Goal: Transaction & Acquisition: Purchase product/service

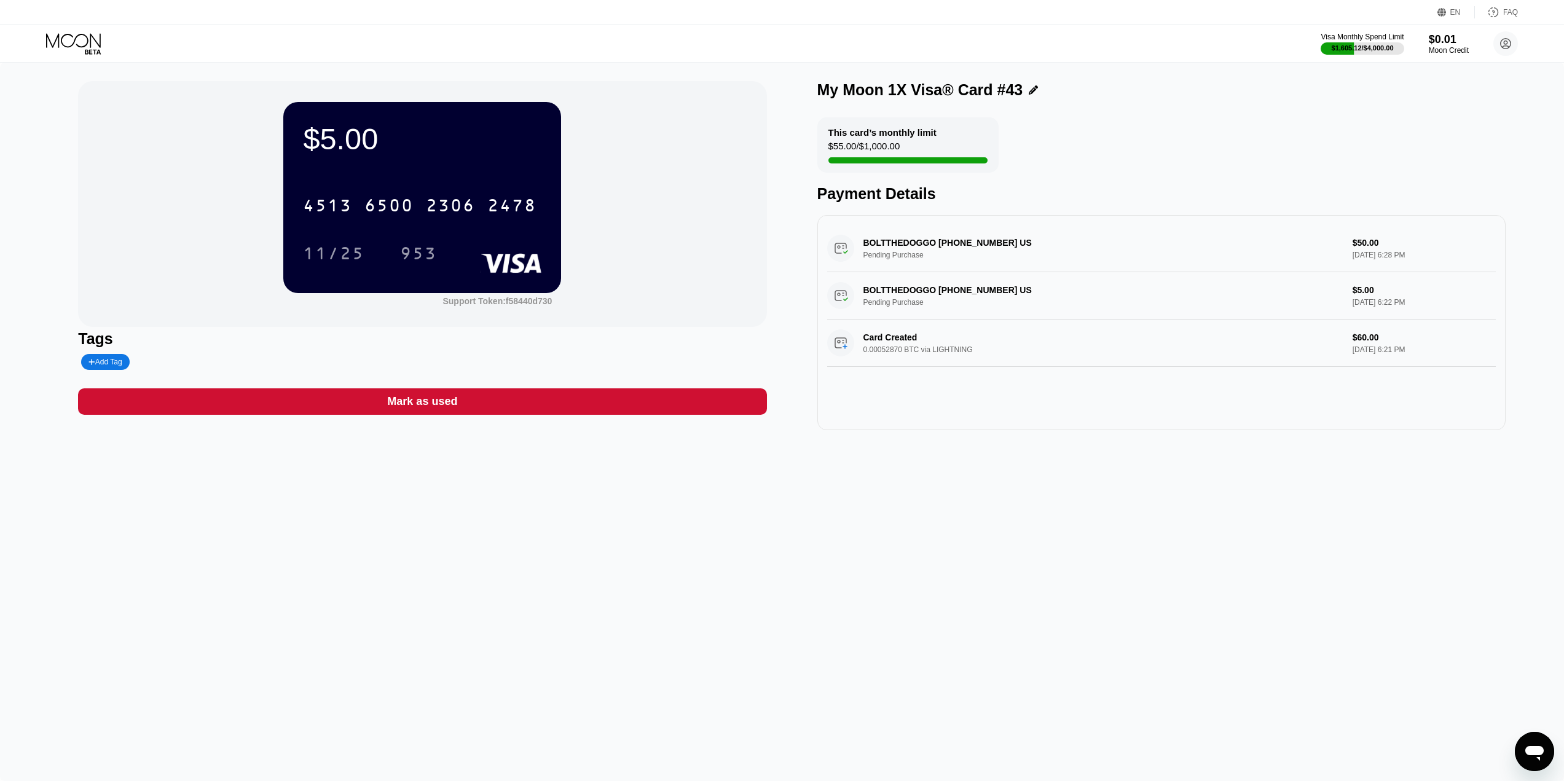
click at [1095, 508] on div "$5.00 4513 6500 2306 2478 11/25 953 Support Token: f58440d730 Tags Add Tag Mark…" at bounding box center [782, 422] width 1564 height 719
click at [111, 31] on div "Visa Monthly Spend Limit $1,605.12 / $4,000.00 $0.01 Moon Credit Logan Risen lo…" at bounding box center [782, 43] width 1564 height 37
click at [81, 42] on icon at bounding box center [74, 44] width 57 height 22
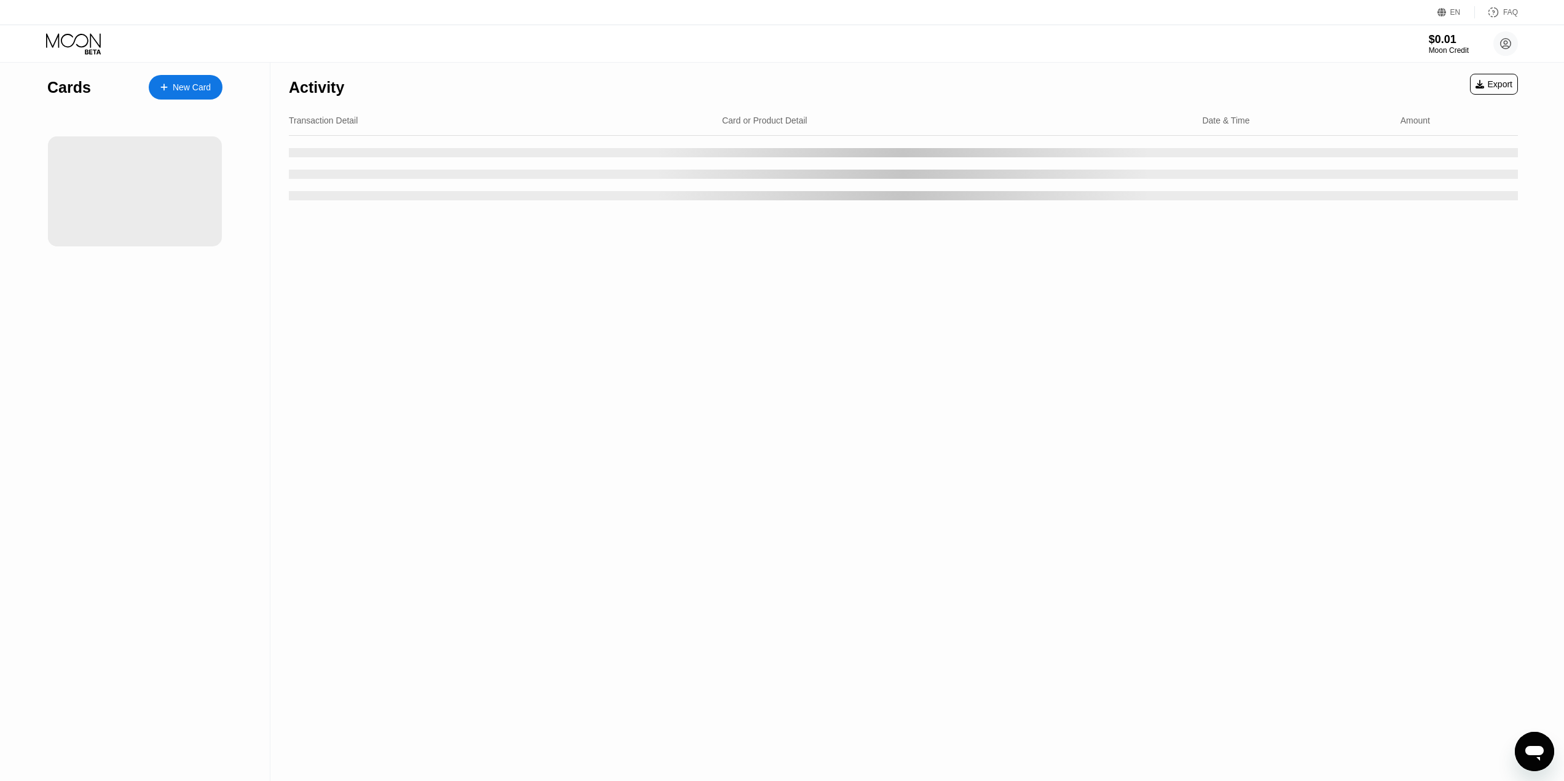
click at [210, 92] on div "New Card" at bounding box center [192, 87] width 38 height 10
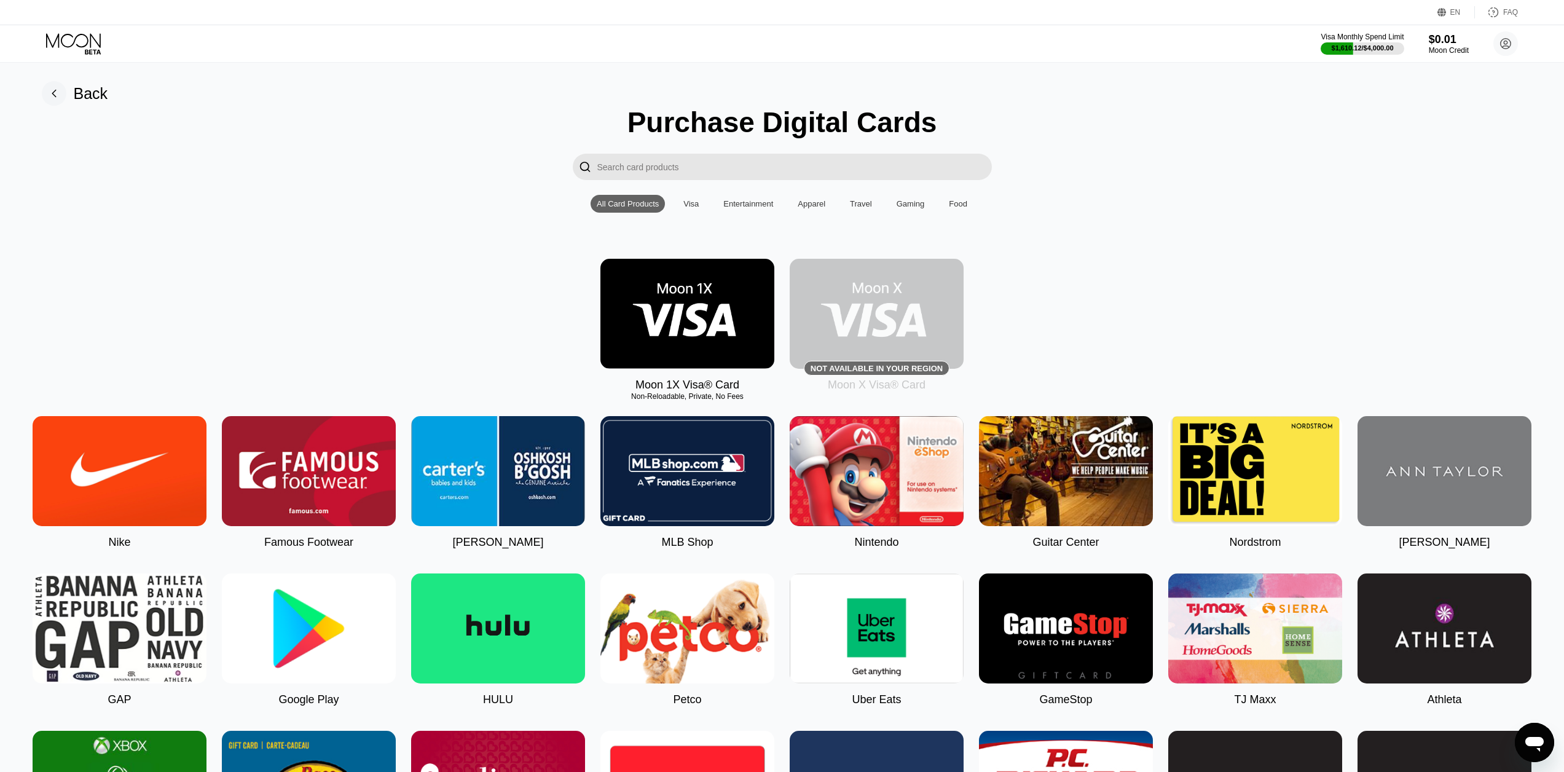
click at [730, 278] on img at bounding box center [688, 314] width 174 height 110
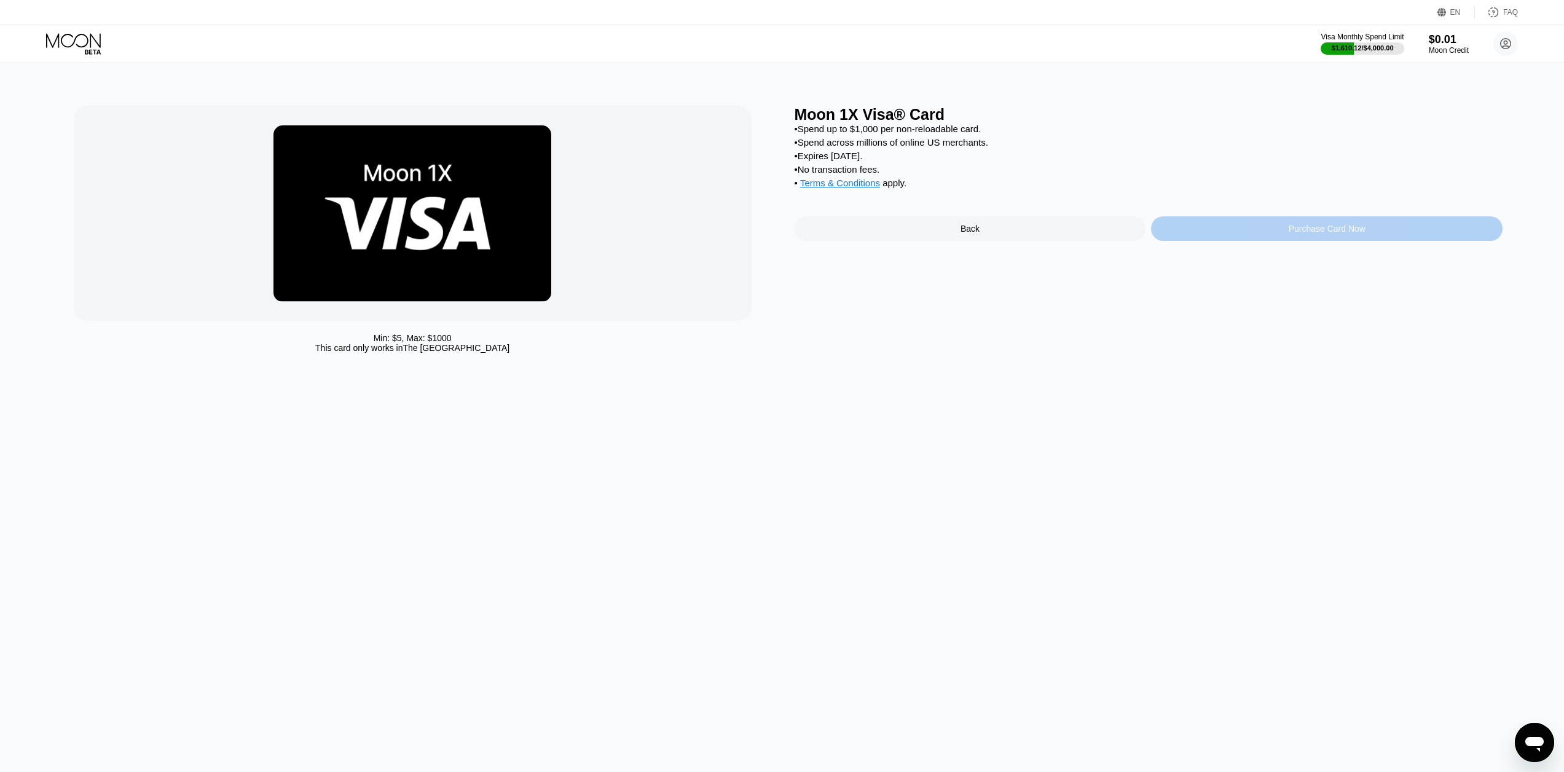
click at [1255, 241] on div "Purchase Card Now" at bounding box center [1327, 228] width 352 height 25
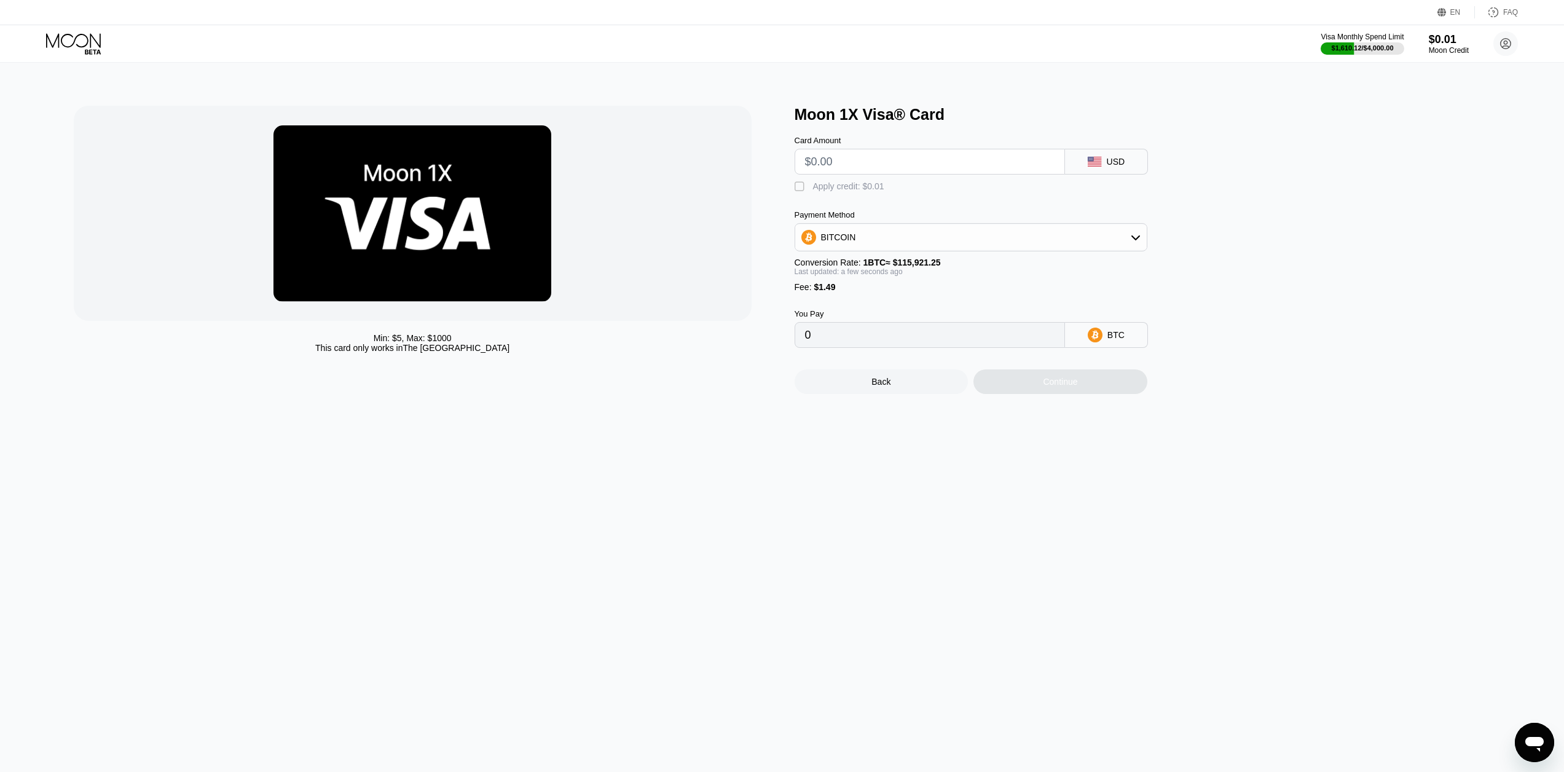
click at [932, 169] on input "text" at bounding box center [930, 161] width 250 height 25
type input "$1"
type input "0.00002149"
type input "$10"
type input "0.00009912"
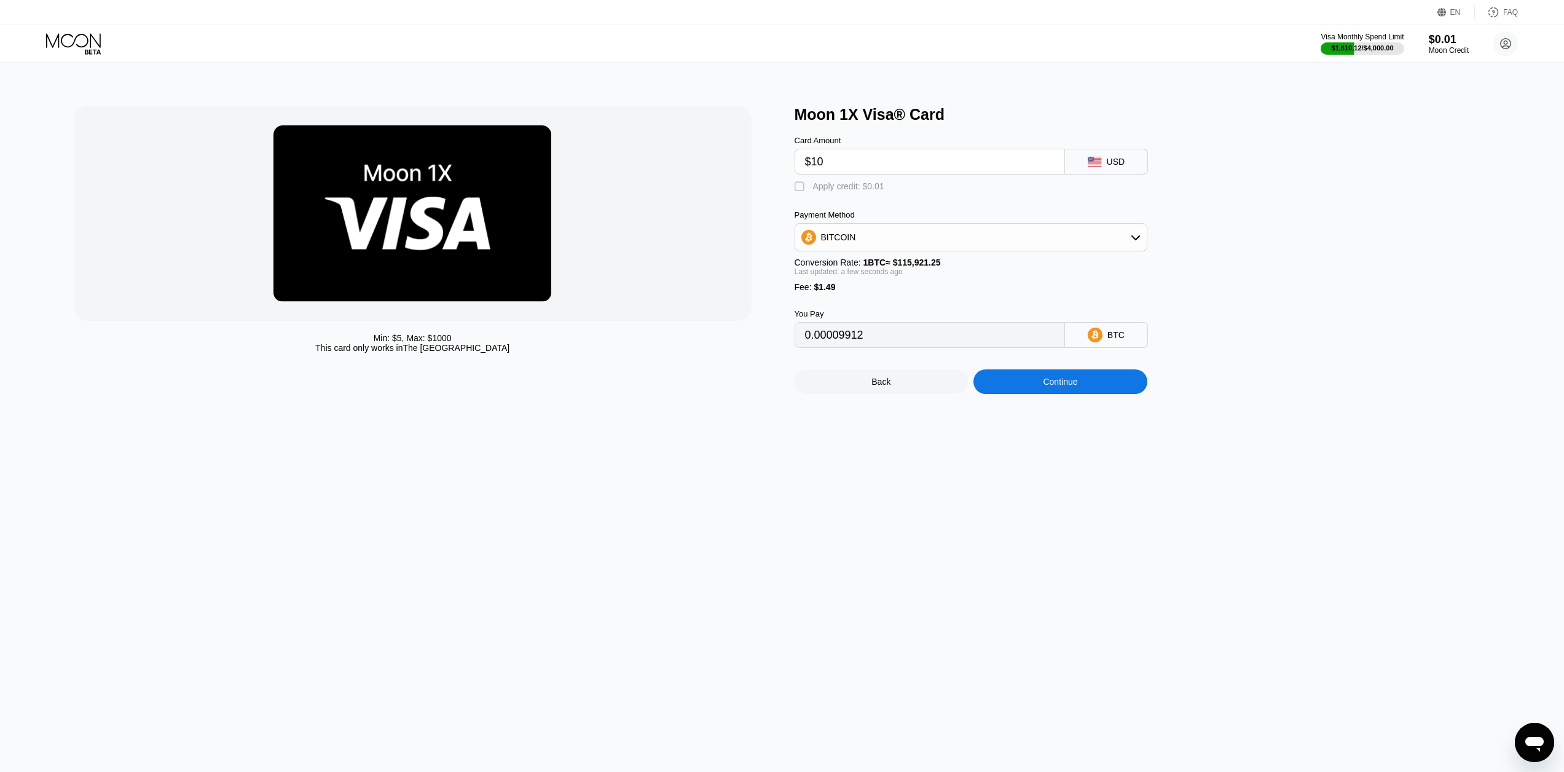
type input "$100"
type input "0.00087551"
type input "$100"
click at [1078, 387] on div "Continue" at bounding box center [1060, 382] width 34 height 10
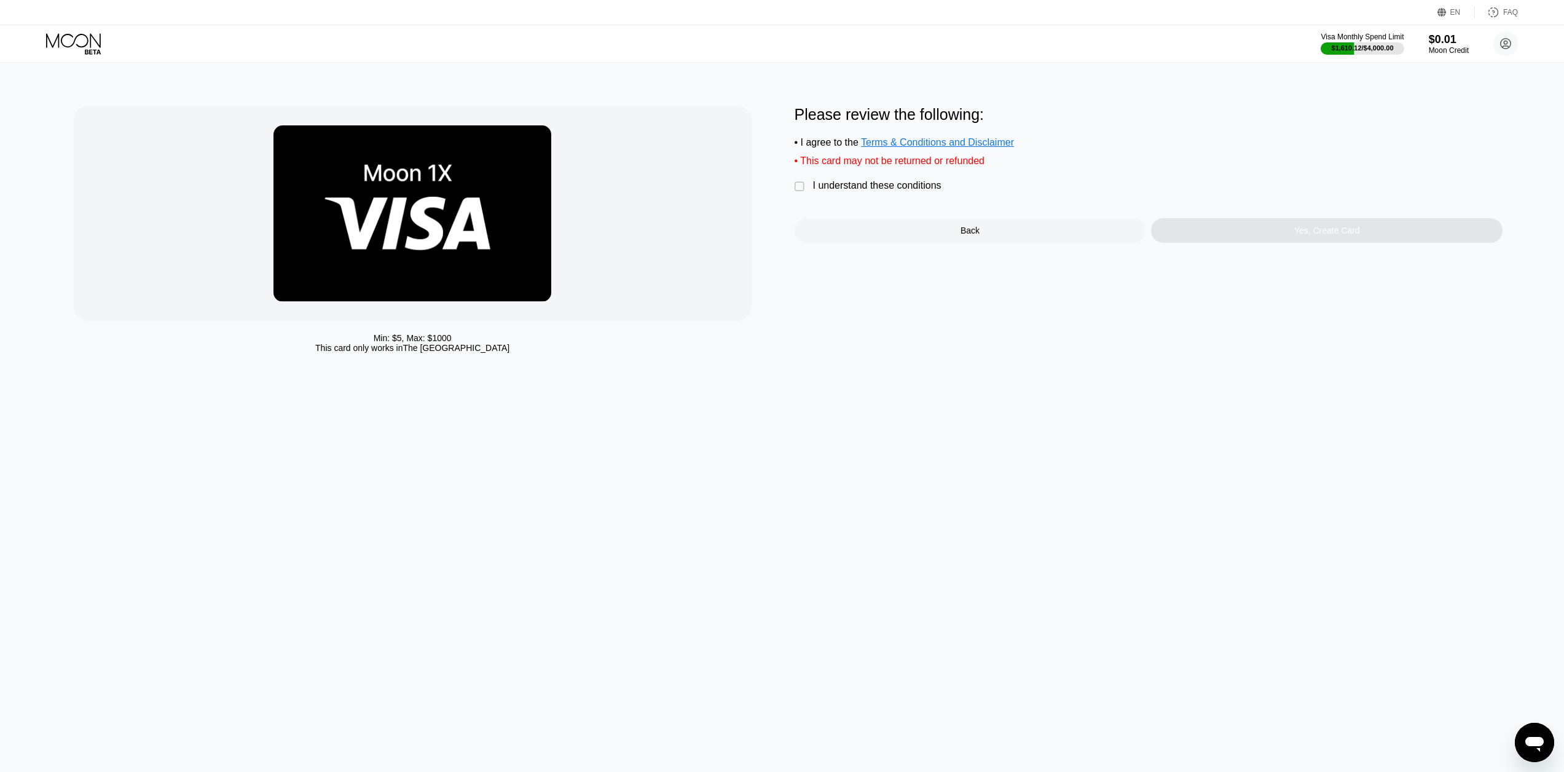
click at [918, 191] on div "I understand these conditions" at bounding box center [877, 185] width 128 height 11
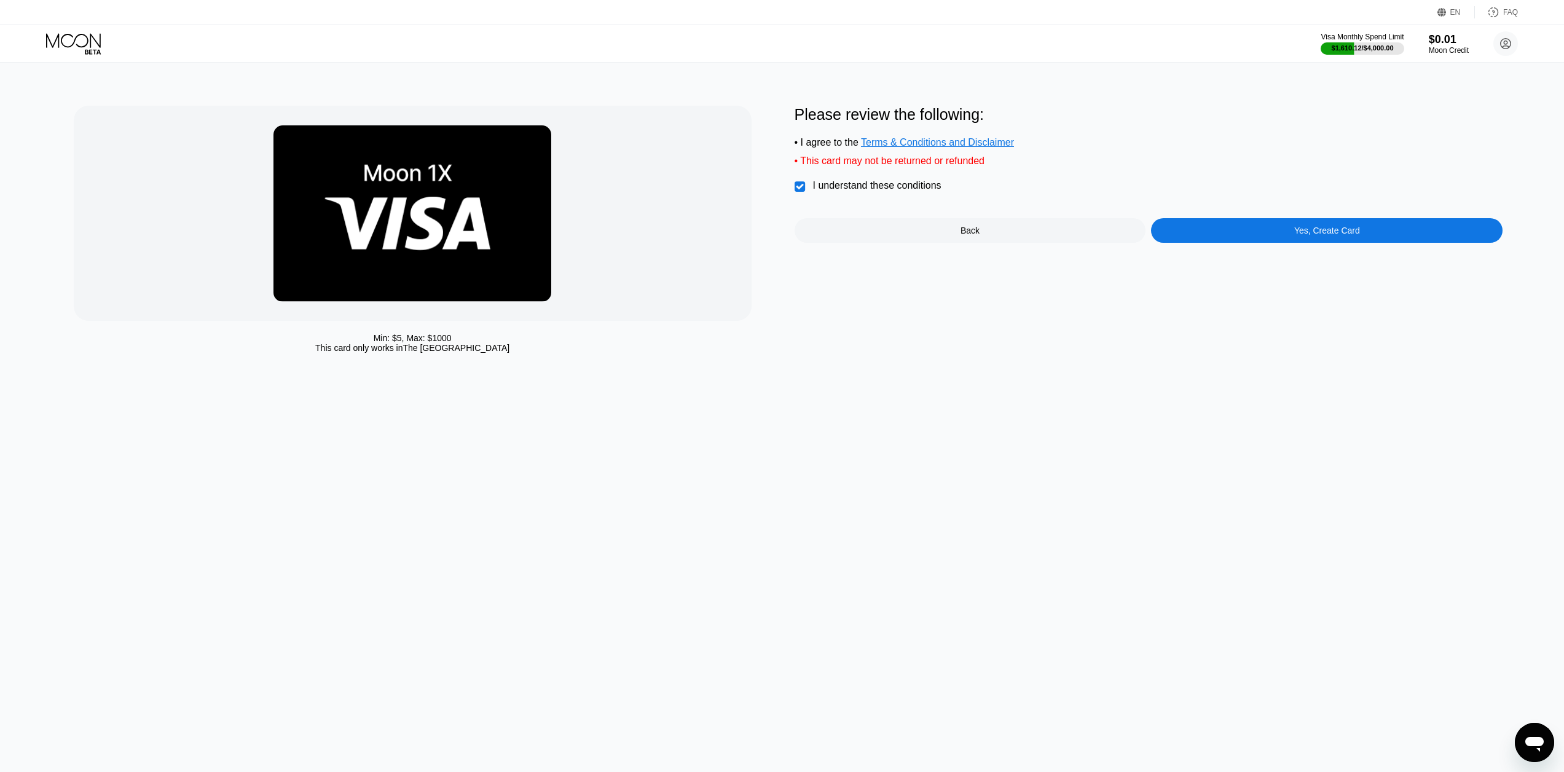
click at [1247, 239] on div "Yes, Create Card" at bounding box center [1327, 230] width 352 height 25
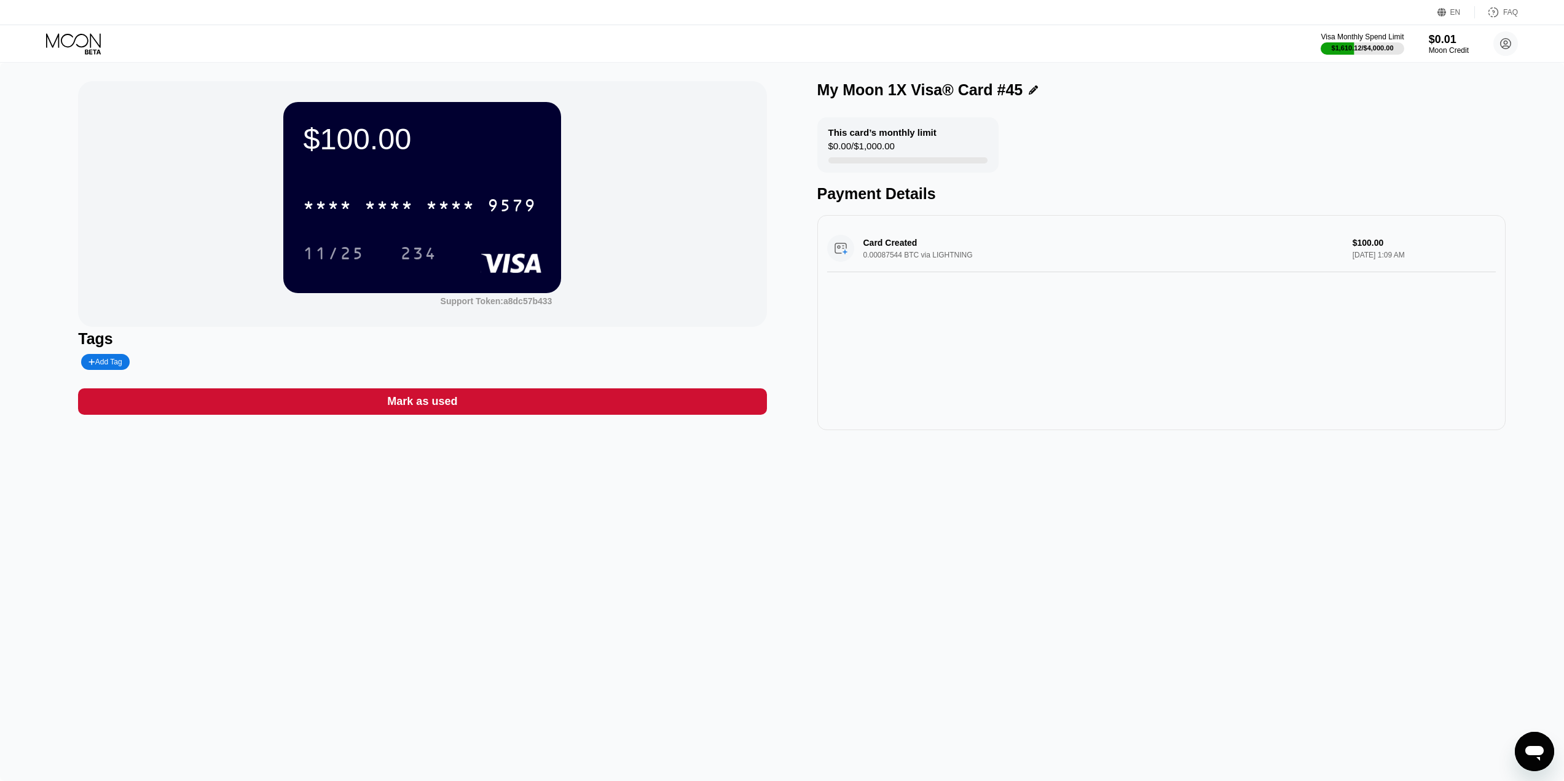
click at [323, 190] on div "* * * * * * * * * * * * 9579" at bounding box center [422, 202] width 238 height 42
click at [360, 202] on div "* * * * * * * * * * * * 9579" at bounding box center [420, 205] width 248 height 31
click at [358, 221] on div "4513 6500 2747 9579" at bounding box center [420, 205] width 248 height 31
drag, startPoint x: 280, startPoint y: 536, endPoint x: 275, endPoint y: 542, distance: 7.0
click at [275, 542] on div "$100.00 * * * * * * * * * * * * 9579 11/25 234 Support Token: a8dc57b433 Tags A…" at bounding box center [782, 422] width 1564 height 719
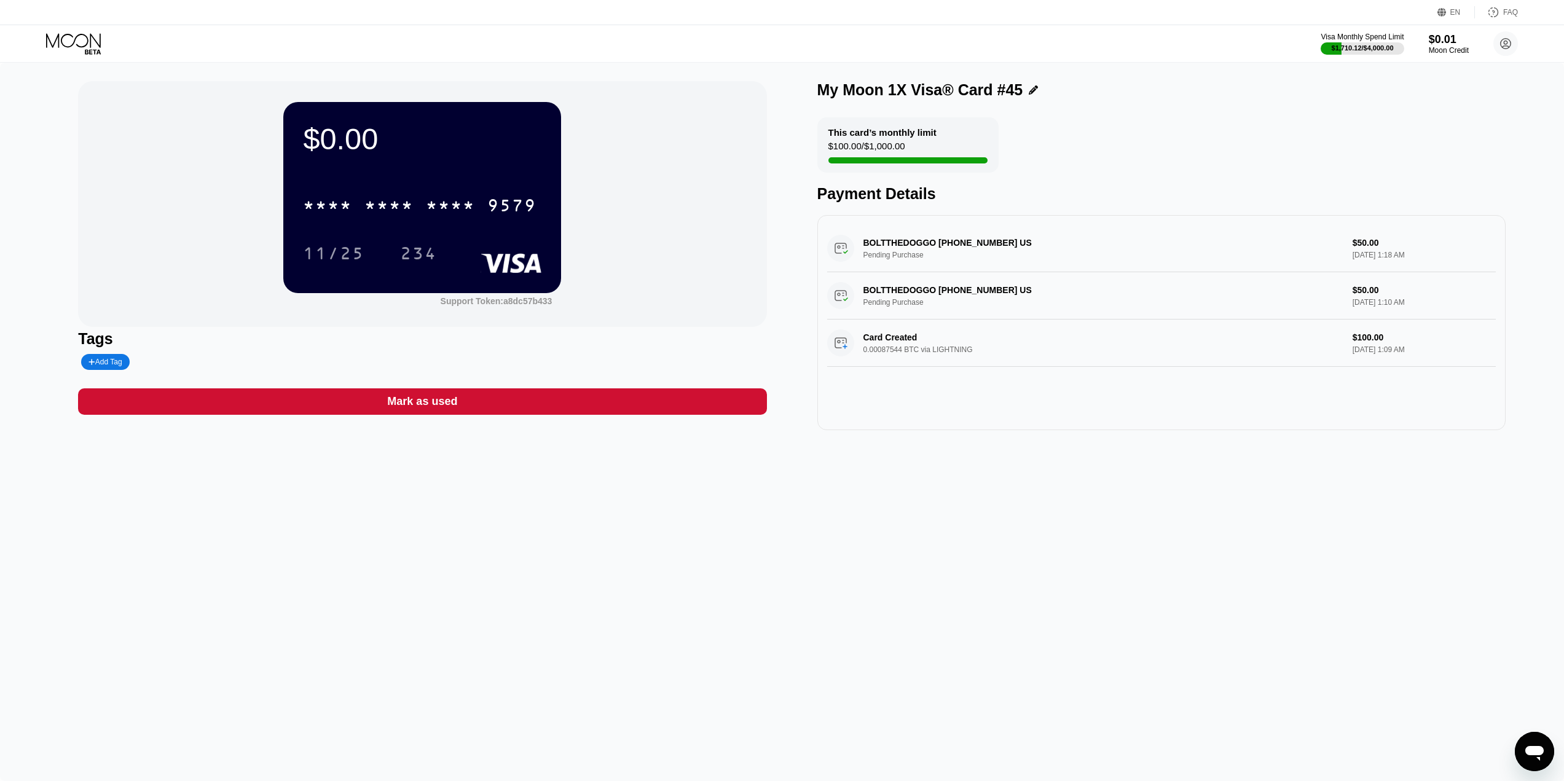
click at [81, 52] on icon at bounding box center [74, 44] width 57 height 22
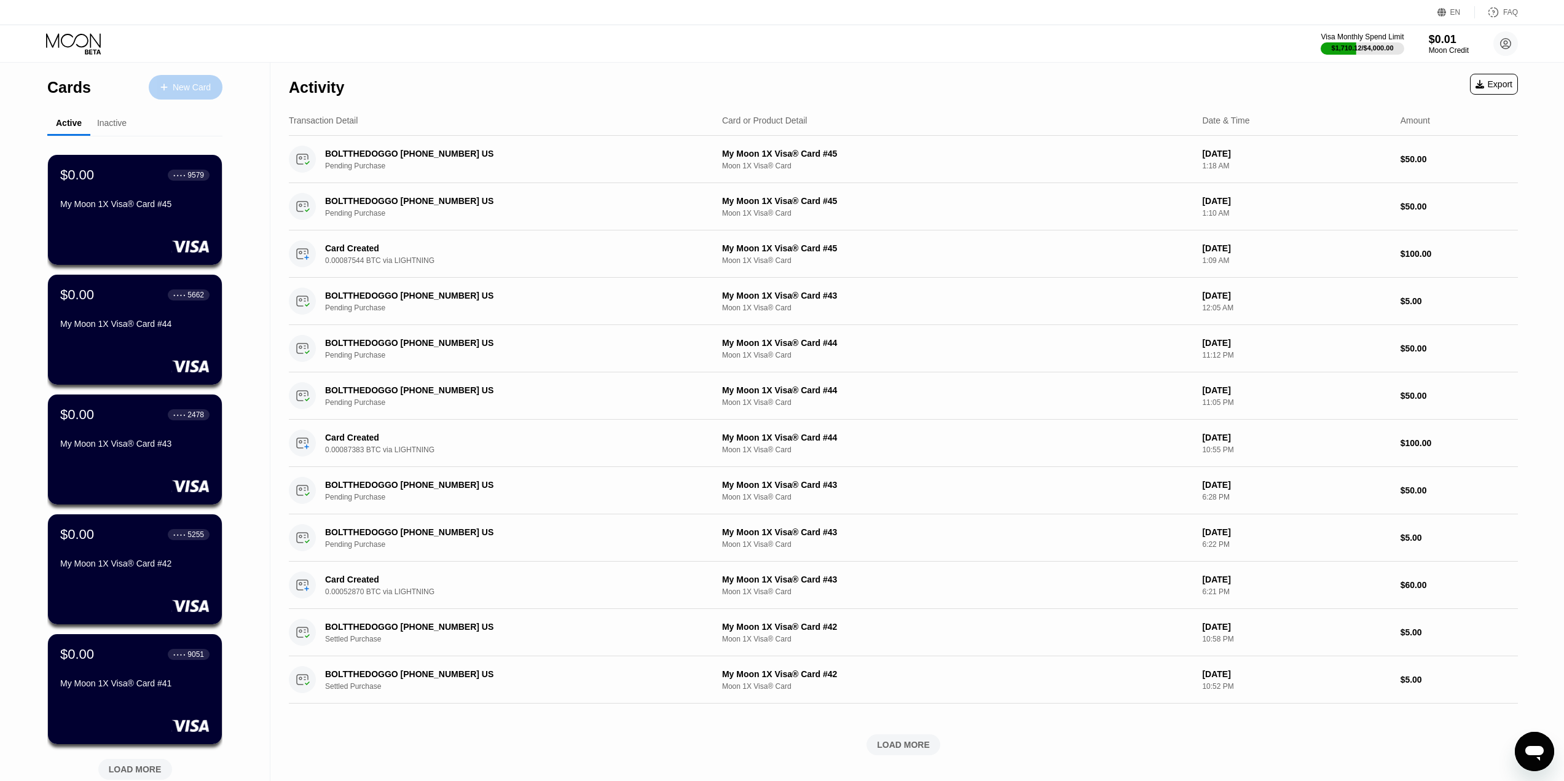
click at [183, 88] on div "New Card" at bounding box center [192, 87] width 38 height 10
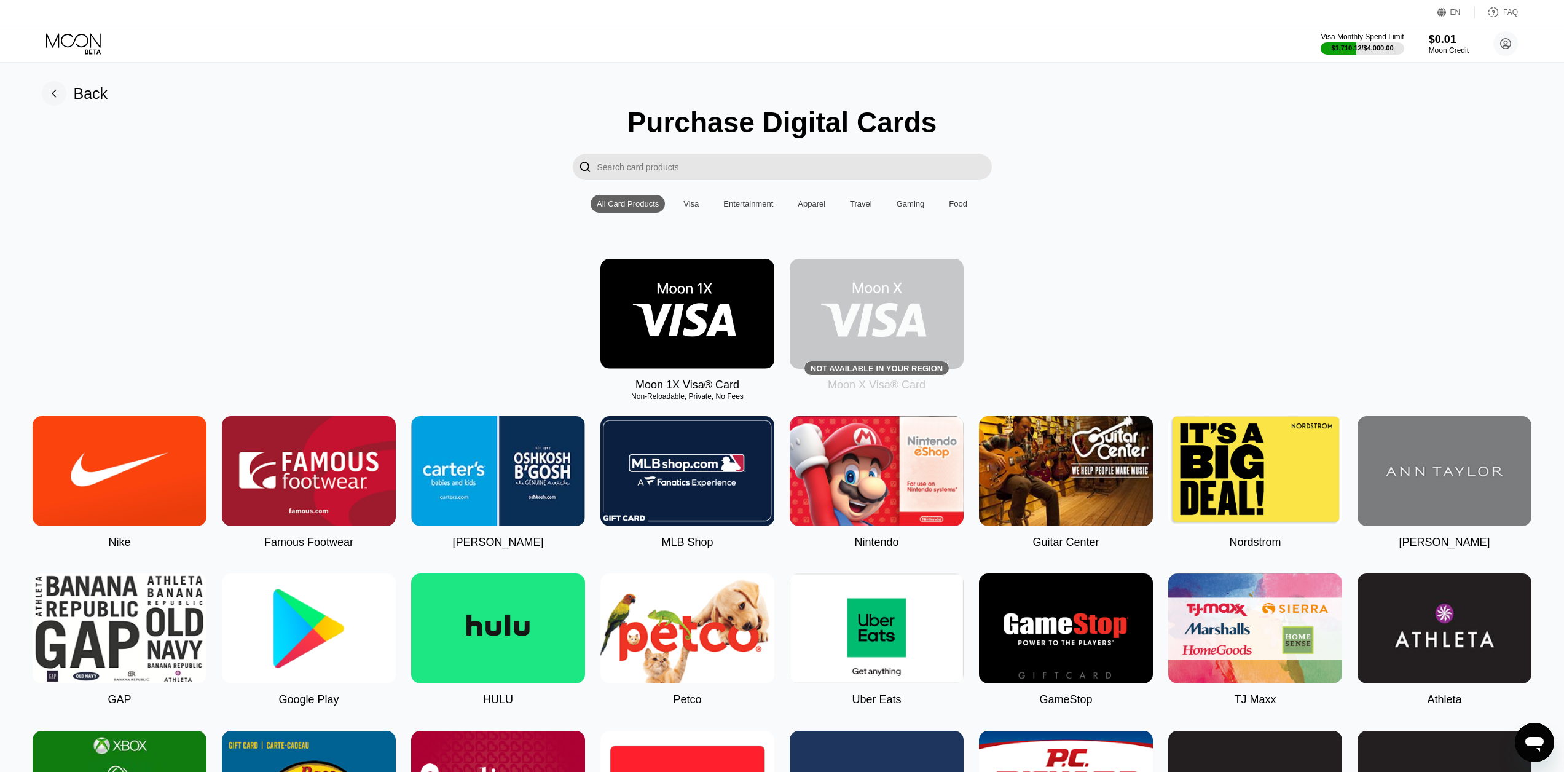
click at [678, 328] on img at bounding box center [688, 314] width 174 height 110
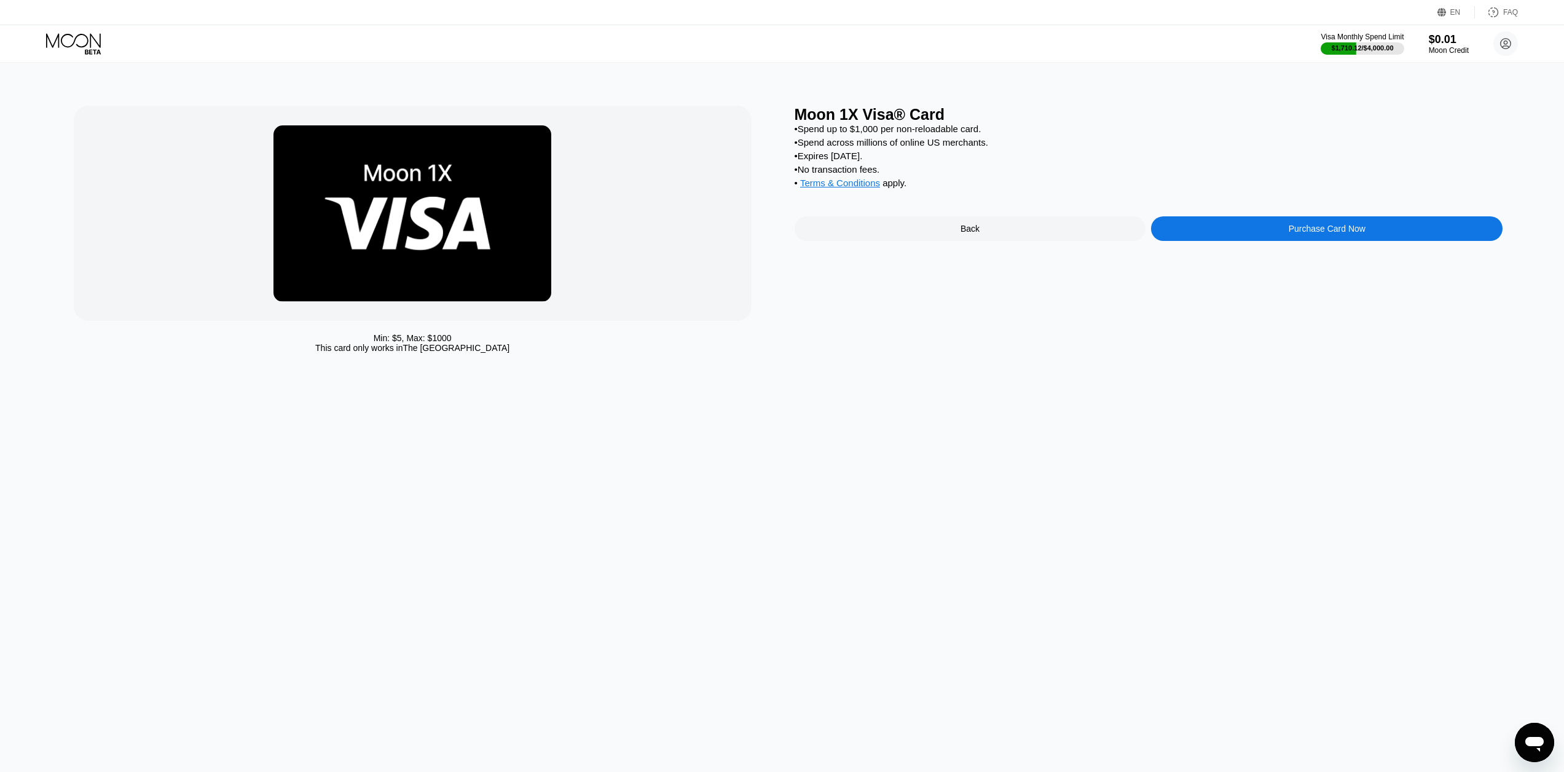
click at [1319, 229] on div "Purchase Card Now" at bounding box center [1327, 228] width 352 height 25
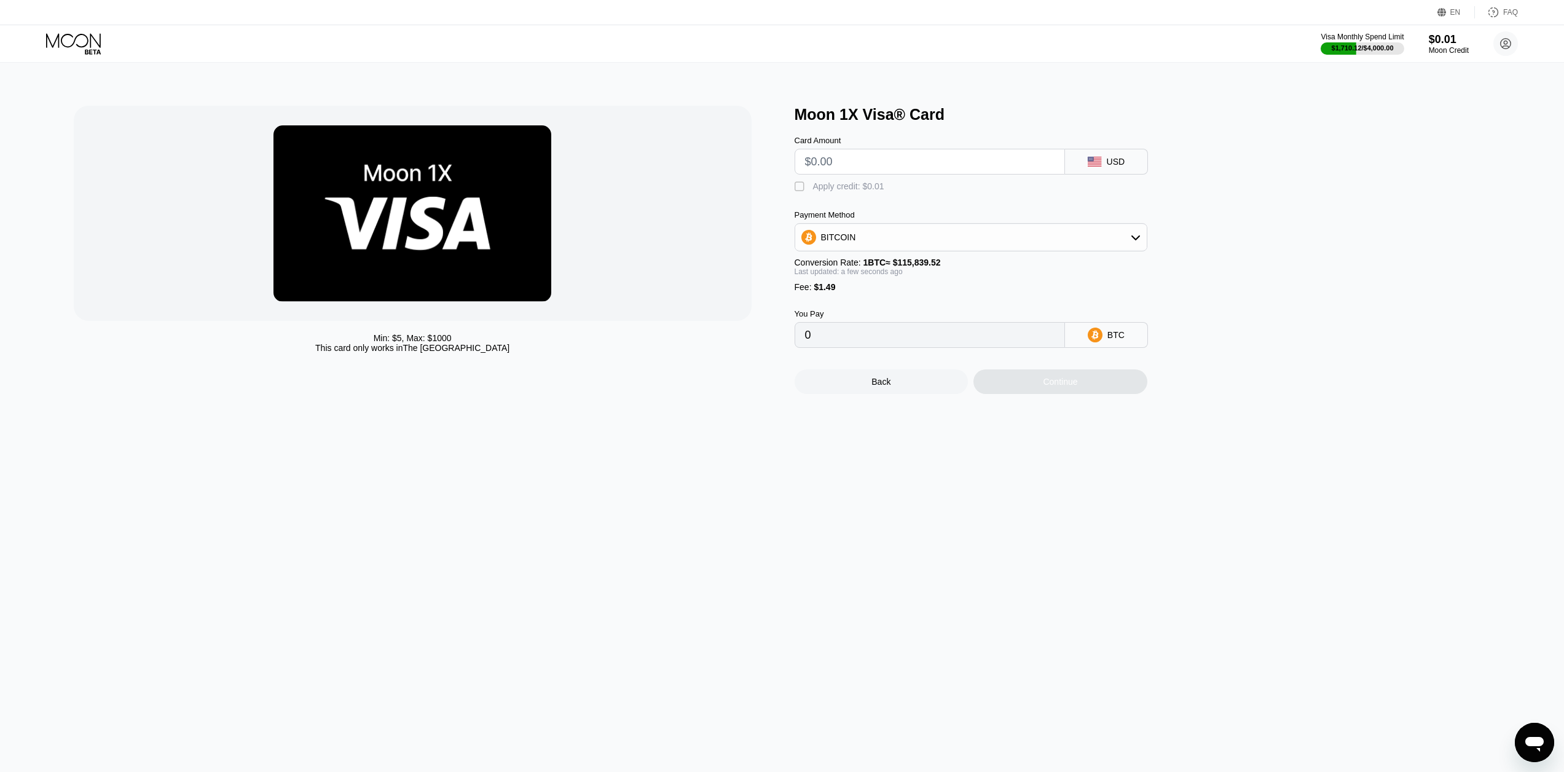
click at [843, 166] on input "text" at bounding box center [930, 161] width 250 height 25
type input "$5"
type input "0.00005603"
type input "$50"
type input "0.00044450"
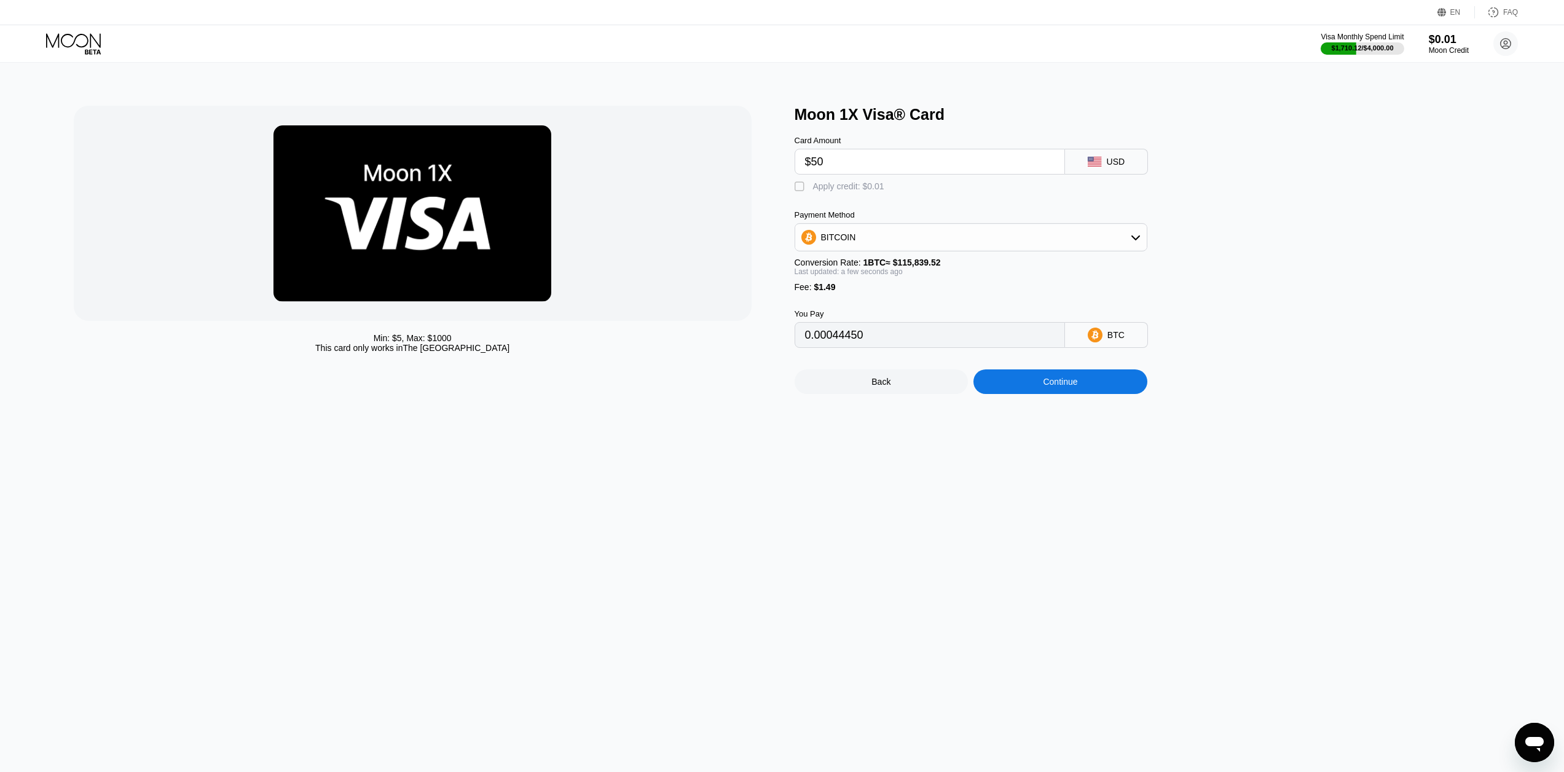
type input "$50"
click at [795, 178] on div " Apply credit: $0.01" at bounding box center [991, 184] width 393 height 18
click at [808, 187] on div " Apply credit: $0.01" at bounding box center [843, 187] width 96 height 12
type input "0.00044441"
click at [1060, 387] on div "Continue" at bounding box center [1060, 382] width 34 height 10
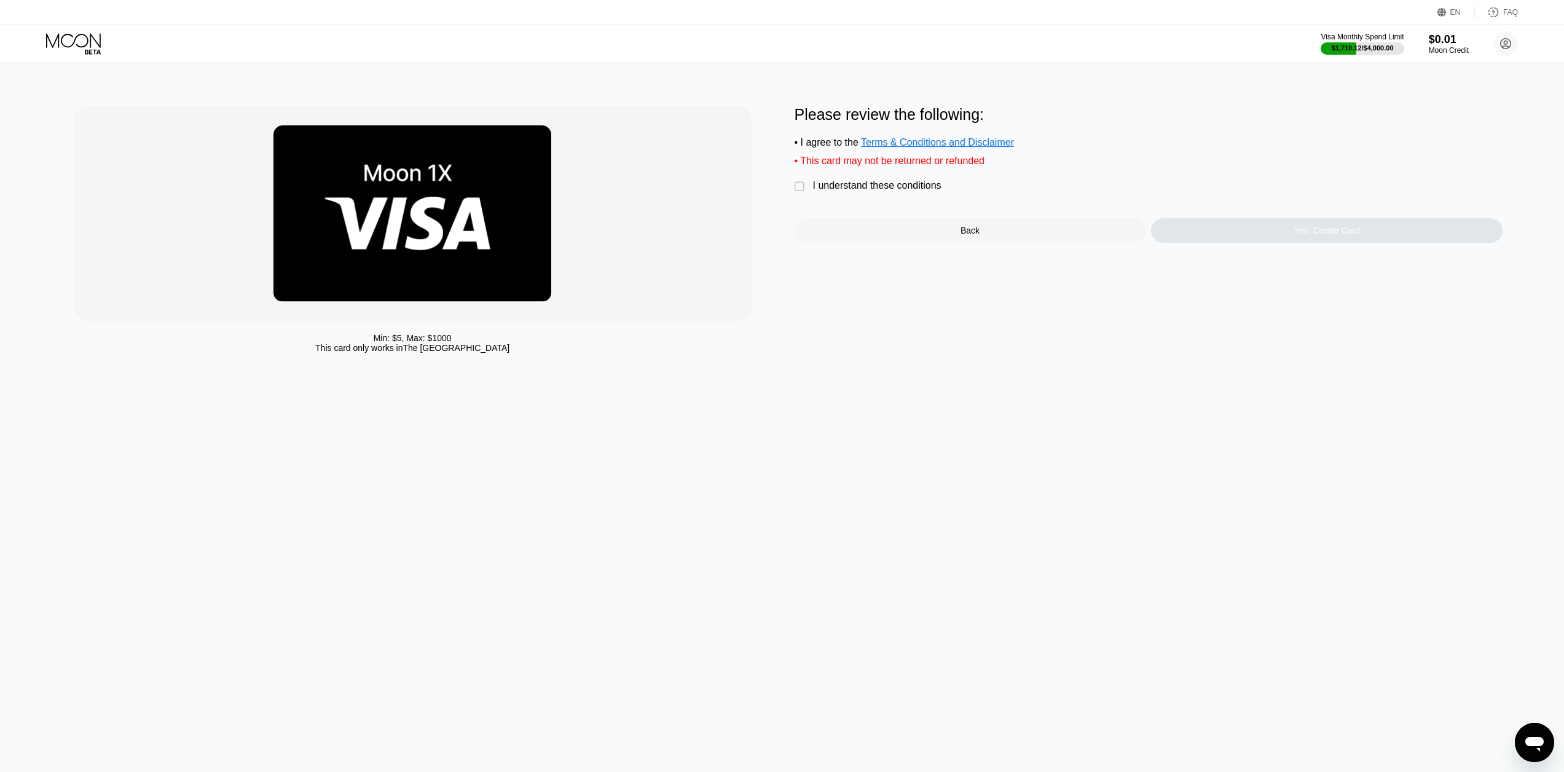
click at [898, 193] on div " I understand these conditions" at bounding box center [871, 186] width 153 height 13
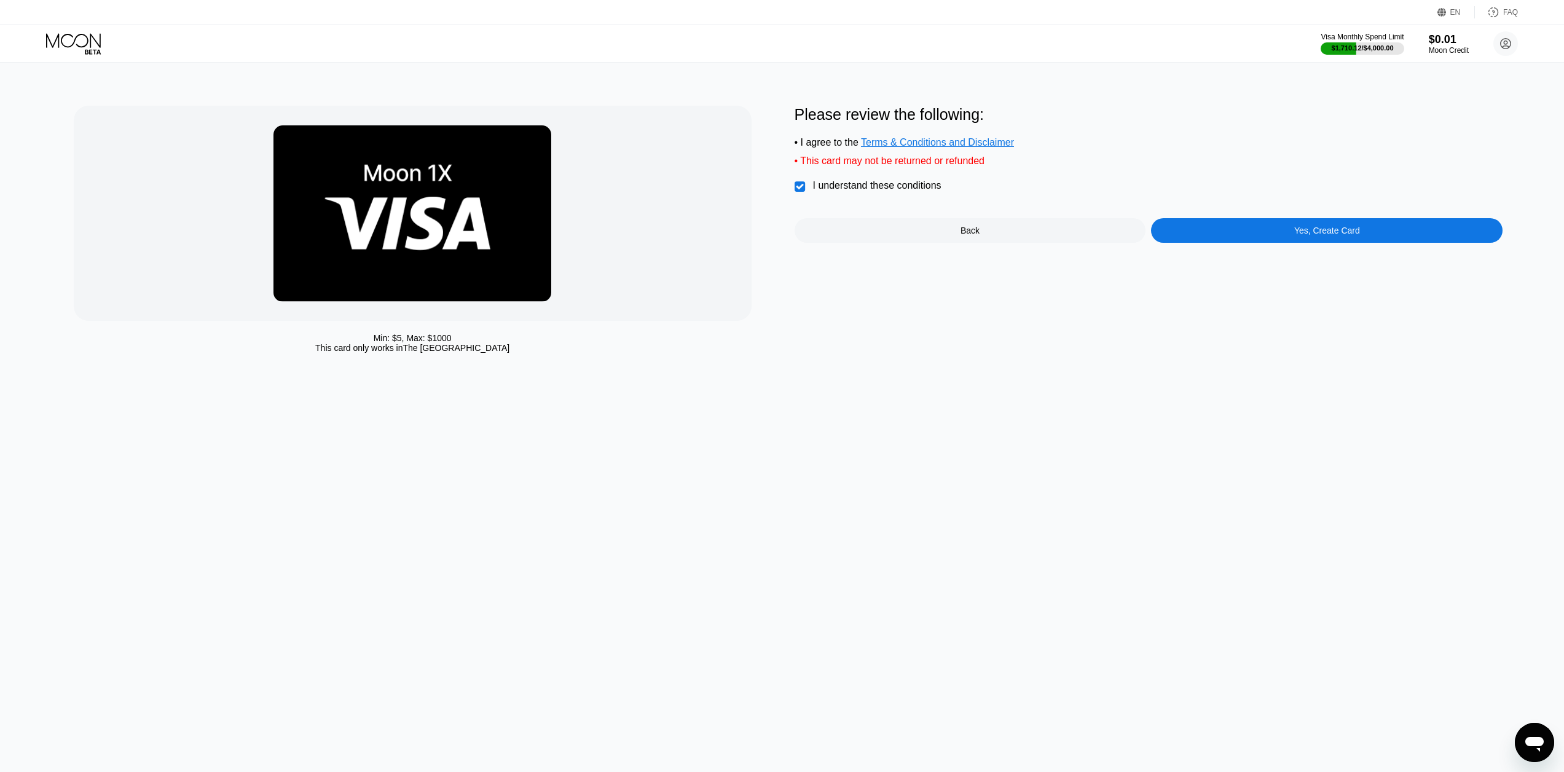
click at [1210, 237] on div "Yes, Create Card" at bounding box center [1327, 230] width 352 height 25
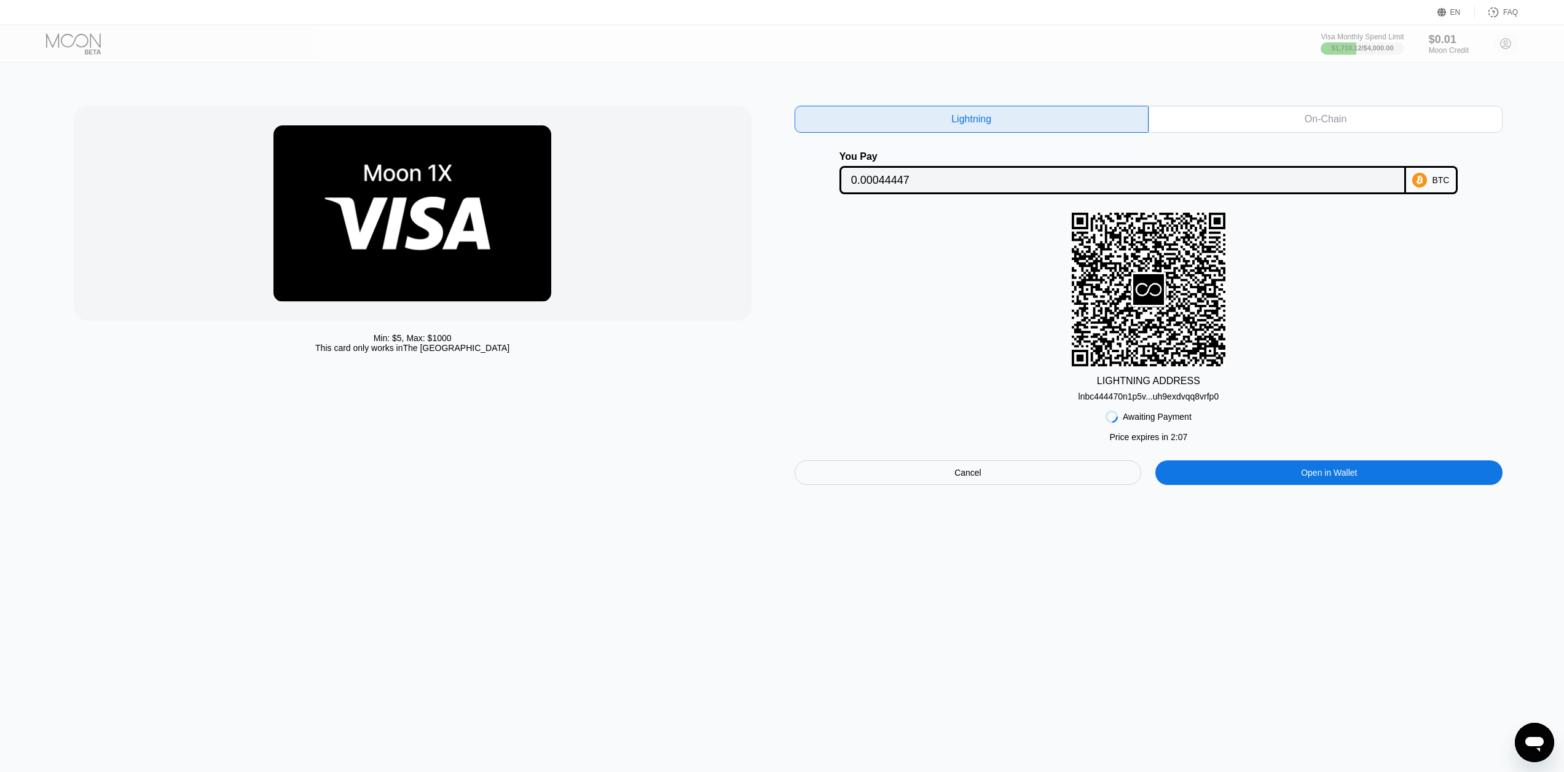
drag, startPoint x: 1339, startPoint y: 316, endPoint x: 1309, endPoint y: 316, distance: 29.5
click at [1336, 317] on div "LIGHTNING ADDRESS lnbc444470n1p5v...uh9exdvqq8vrfp0" at bounding box center [1149, 307] width 709 height 189
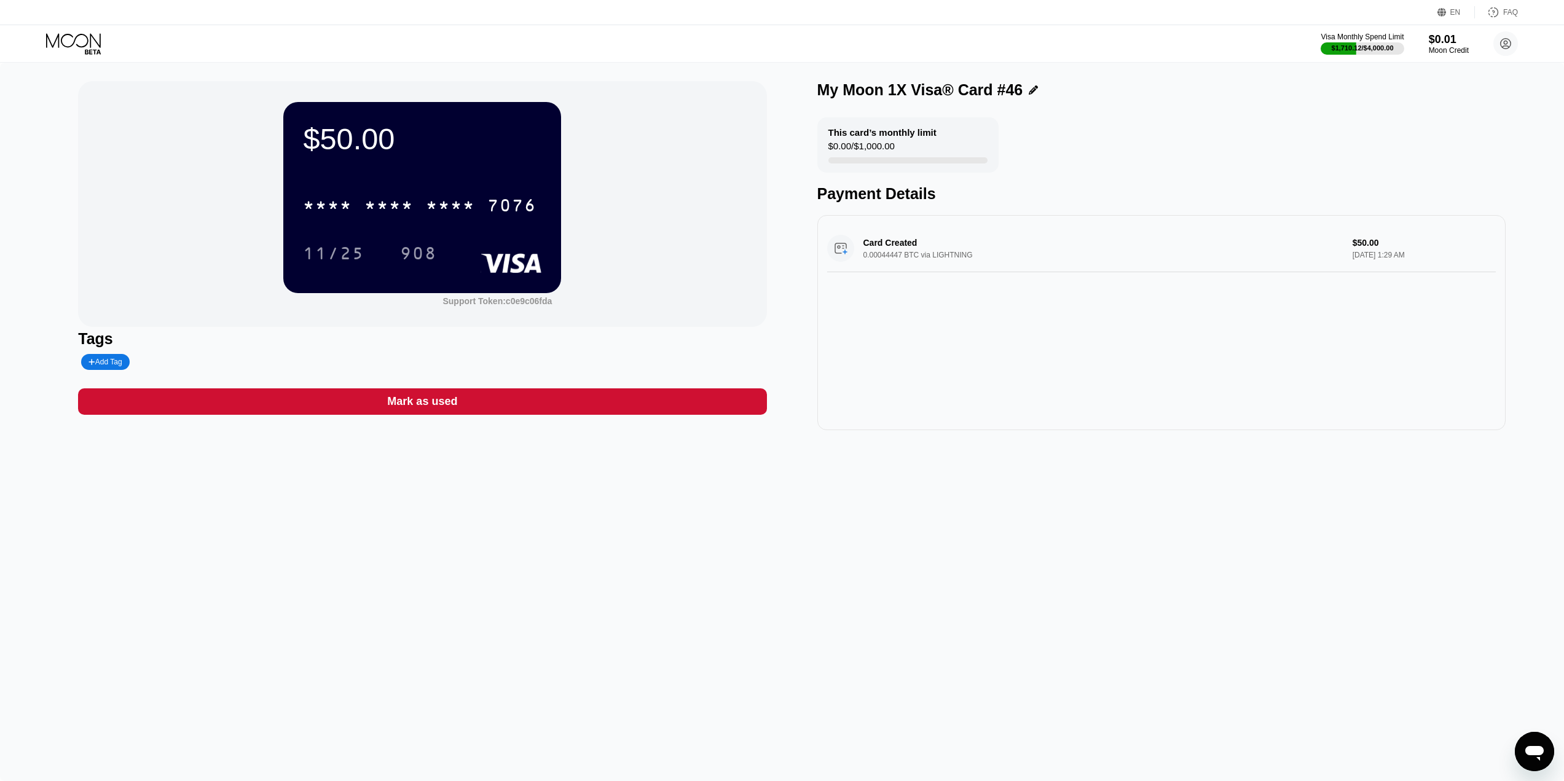
drag, startPoint x: 1347, startPoint y: 526, endPoint x: 1331, endPoint y: 517, distance: 17.6
click at [1347, 526] on div "$50.00 * * * * * * * * * * * * 7076 11/25 908 Support Token: c0e9c06fda Tags Ad…" at bounding box center [782, 422] width 1564 height 719
click at [475, 193] on div "* * * * * * * * * * * * 7076" at bounding box center [420, 205] width 248 height 31
click at [1355, 308] on div "Card Created 0.00044447 BTC via LIGHTNING $50.00 [DATE] 1:29 AM" at bounding box center [1162, 322] width 688 height 215
click at [545, 281] on div "$50.00 4513 6500 2558 7076 11/25 908" at bounding box center [422, 197] width 278 height 191
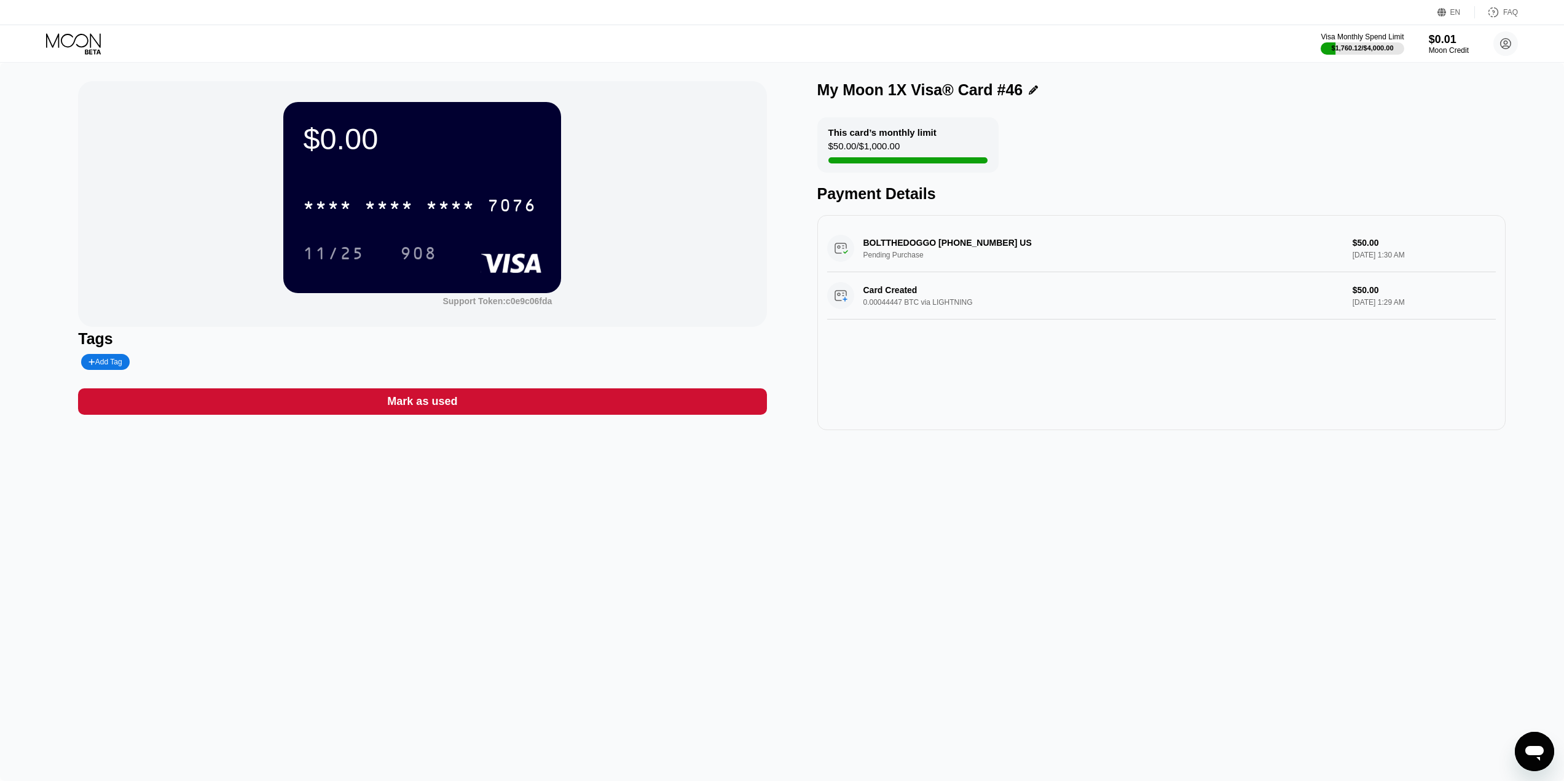
click at [97, 39] on icon at bounding box center [74, 44] width 57 height 22
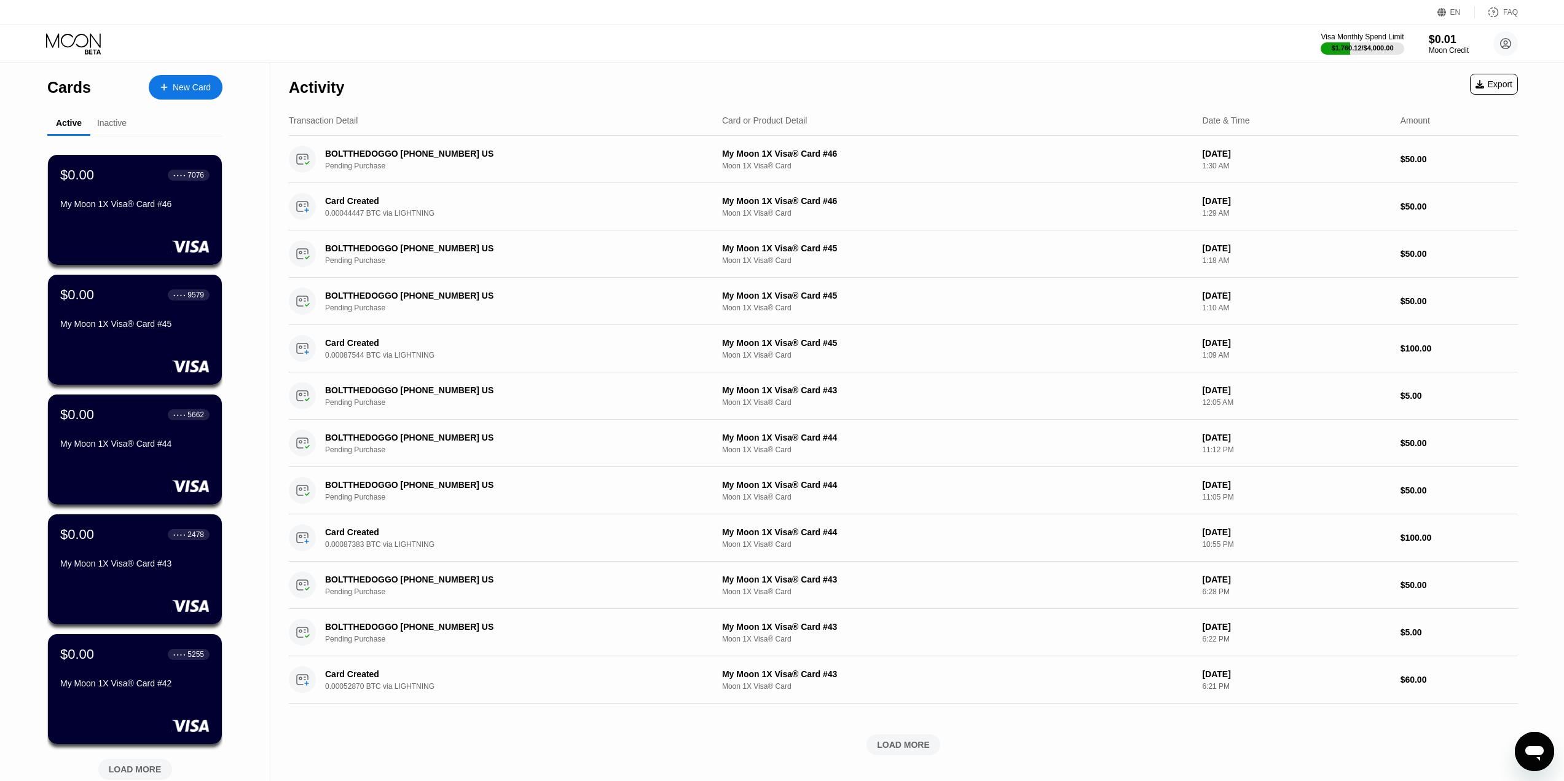
click at [192, 89] on div "New Card" at bounding box center [192, 87] width 38 height 10
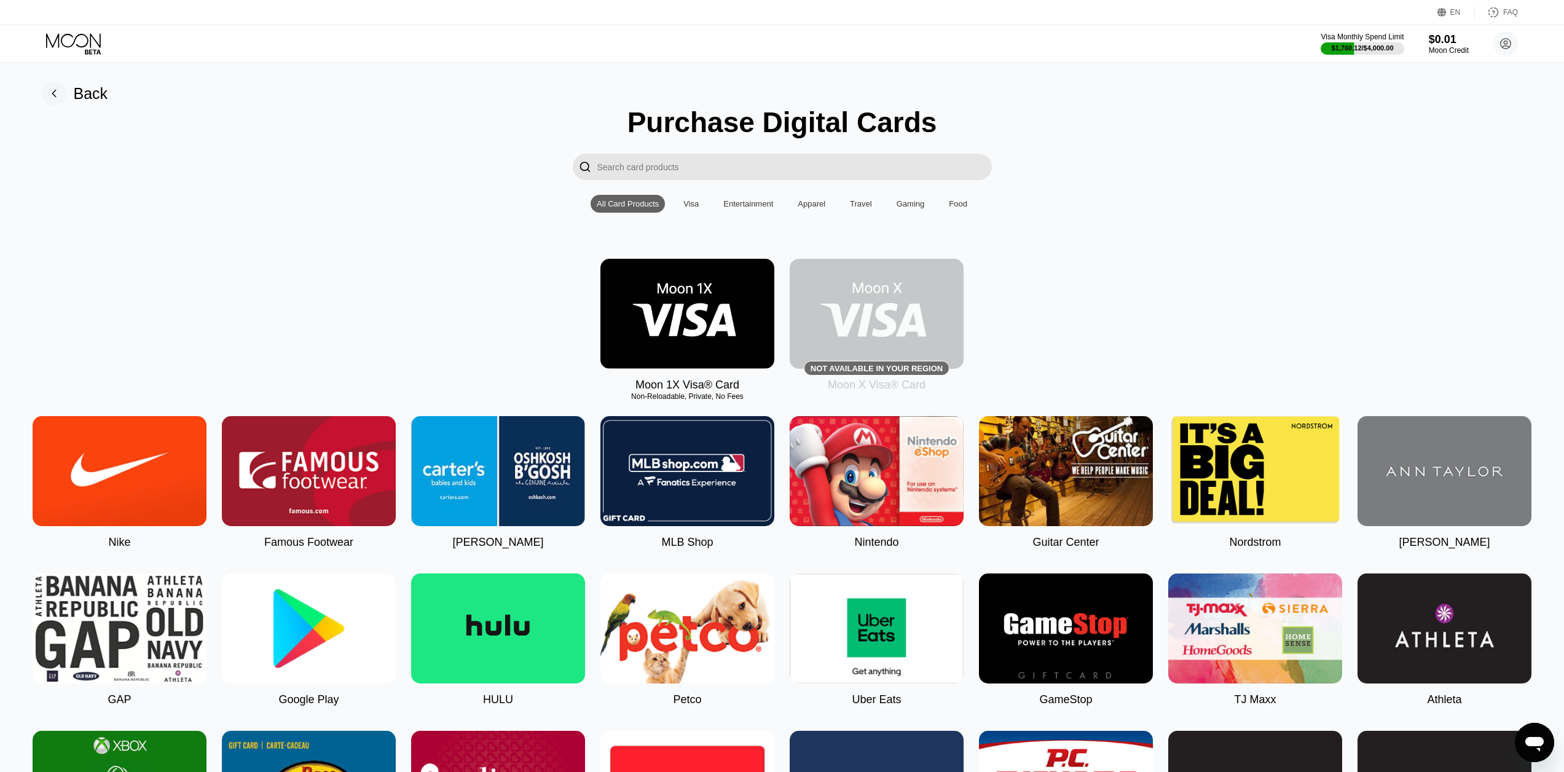
click at [707, 302] on img at bounding box center [688, 314] width 174 height 110
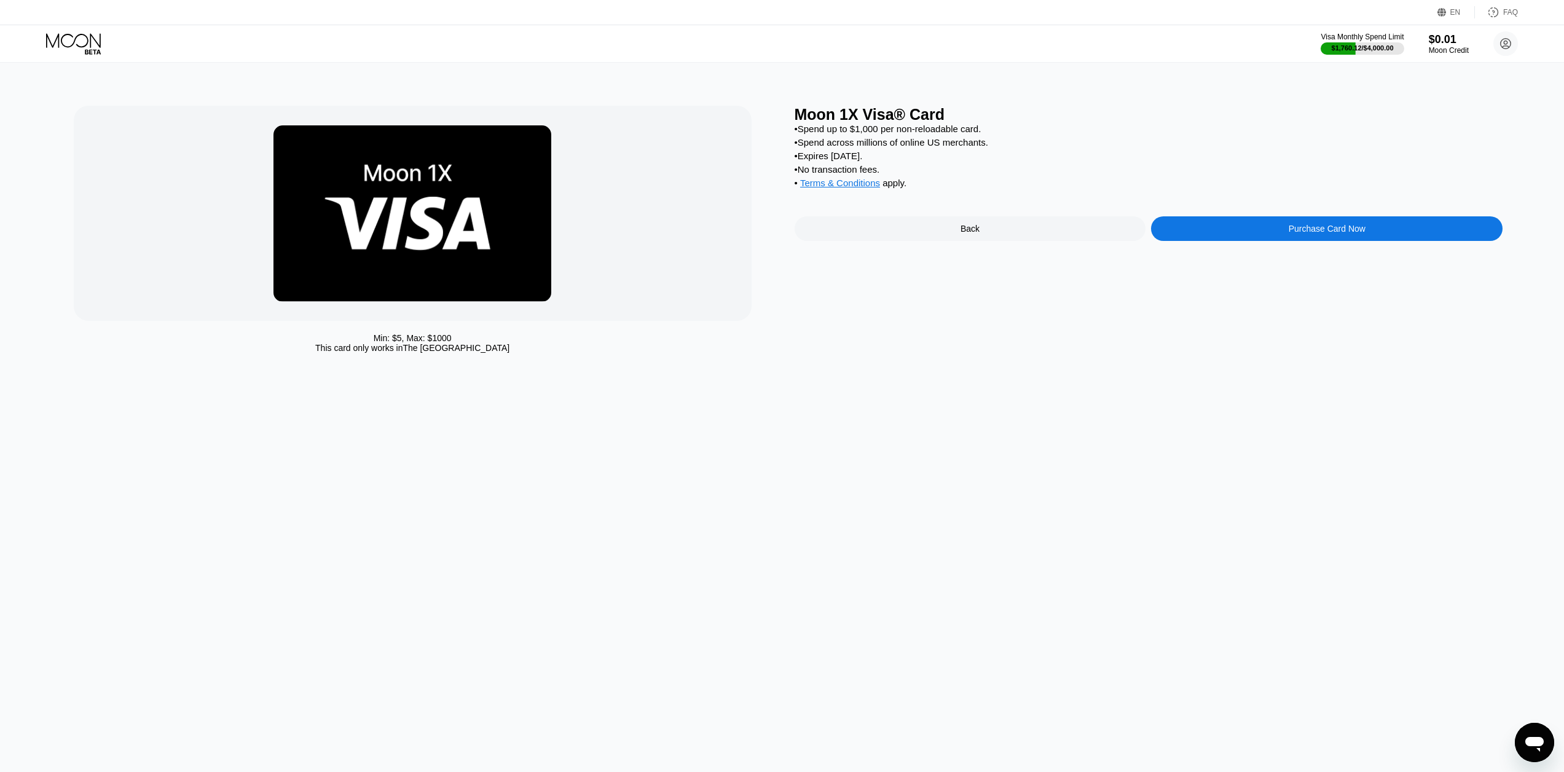
drag, startPoint x: 1375, startPoint y: 224, endPoint x: 1373, endPoint y: 230, distance: 7.2
click at [1374, 227] on div "Moon 1X Visa® Card • Spend up to $1,000 per non-reloadable card. • Spend across…" at bounding box center [1149, 232] width 709 height 253
click at [1365, 240] on div "Purchase Card Now" at bounding box center [1327, 228] width 352 height 25
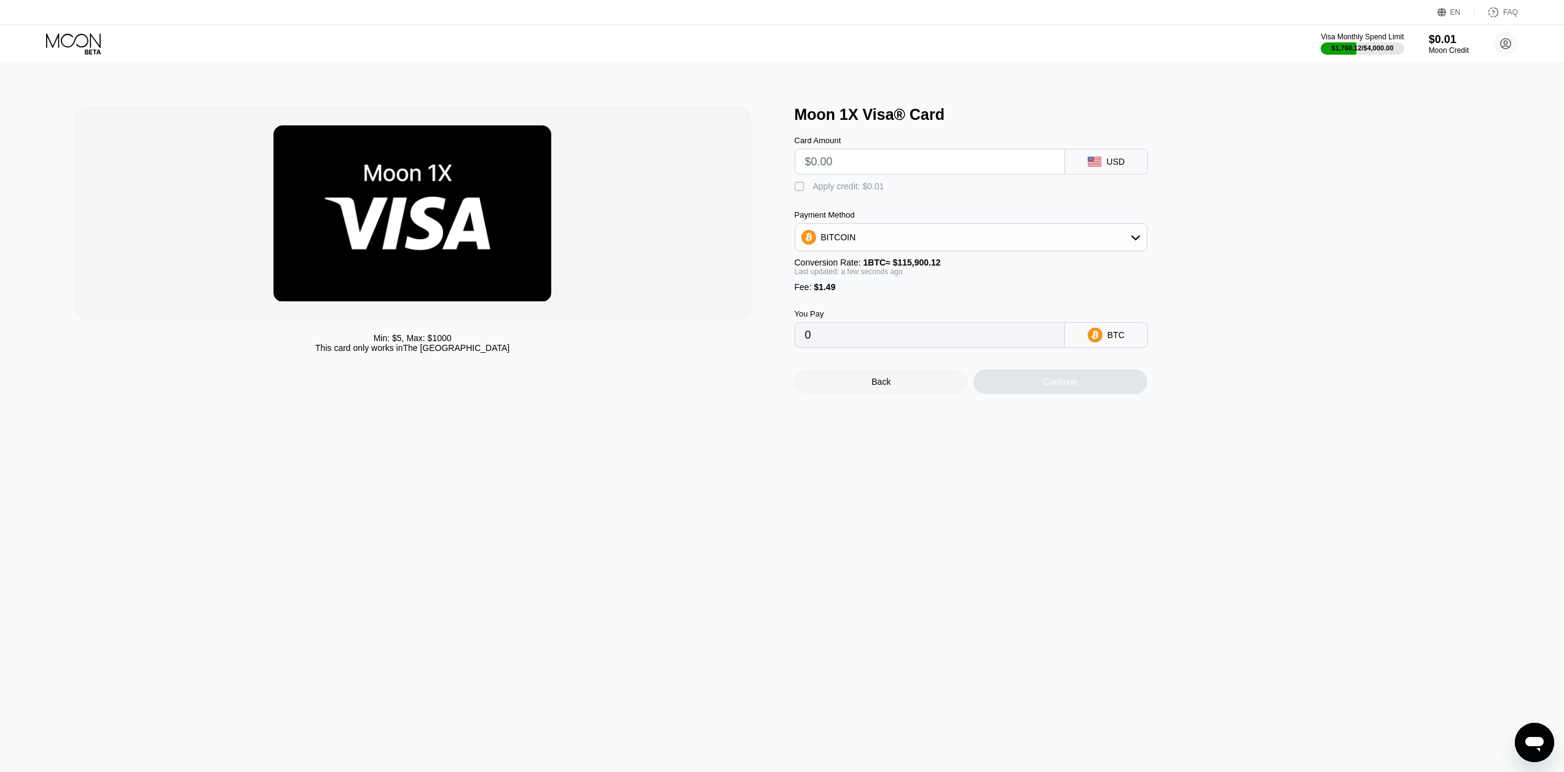
click at [918, 163] on input "text" at bounding box center [930, 161] width 250 height 25
type input "$1"
type input "0.00002149"
type input "$10"
type input "0.00009914"
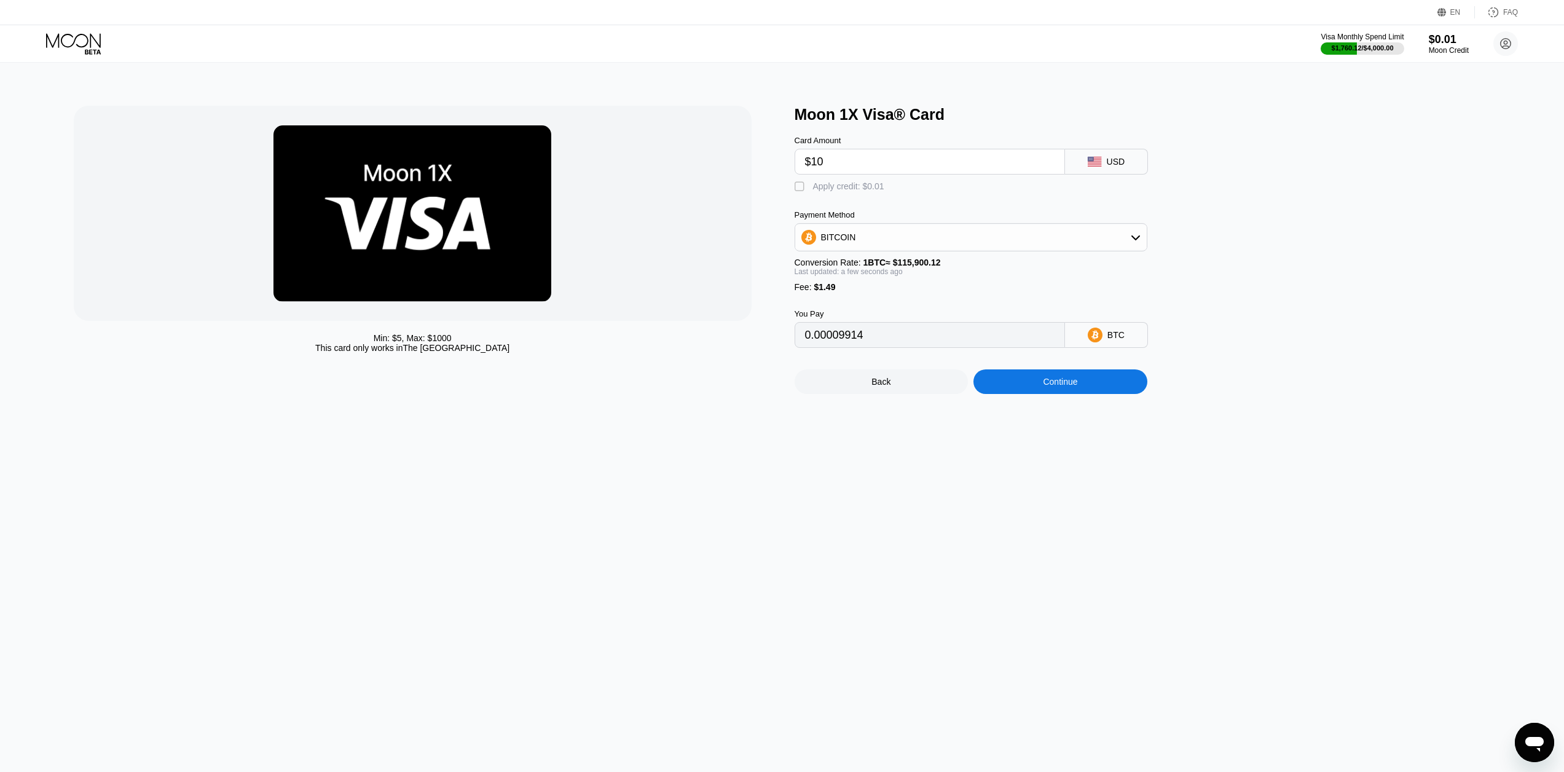
type input "$100"
type input "0.00087567"
type input "$100"
click at [1050, 387] on div "Continue" at bounding box center [1060, 382] width 34 height 10
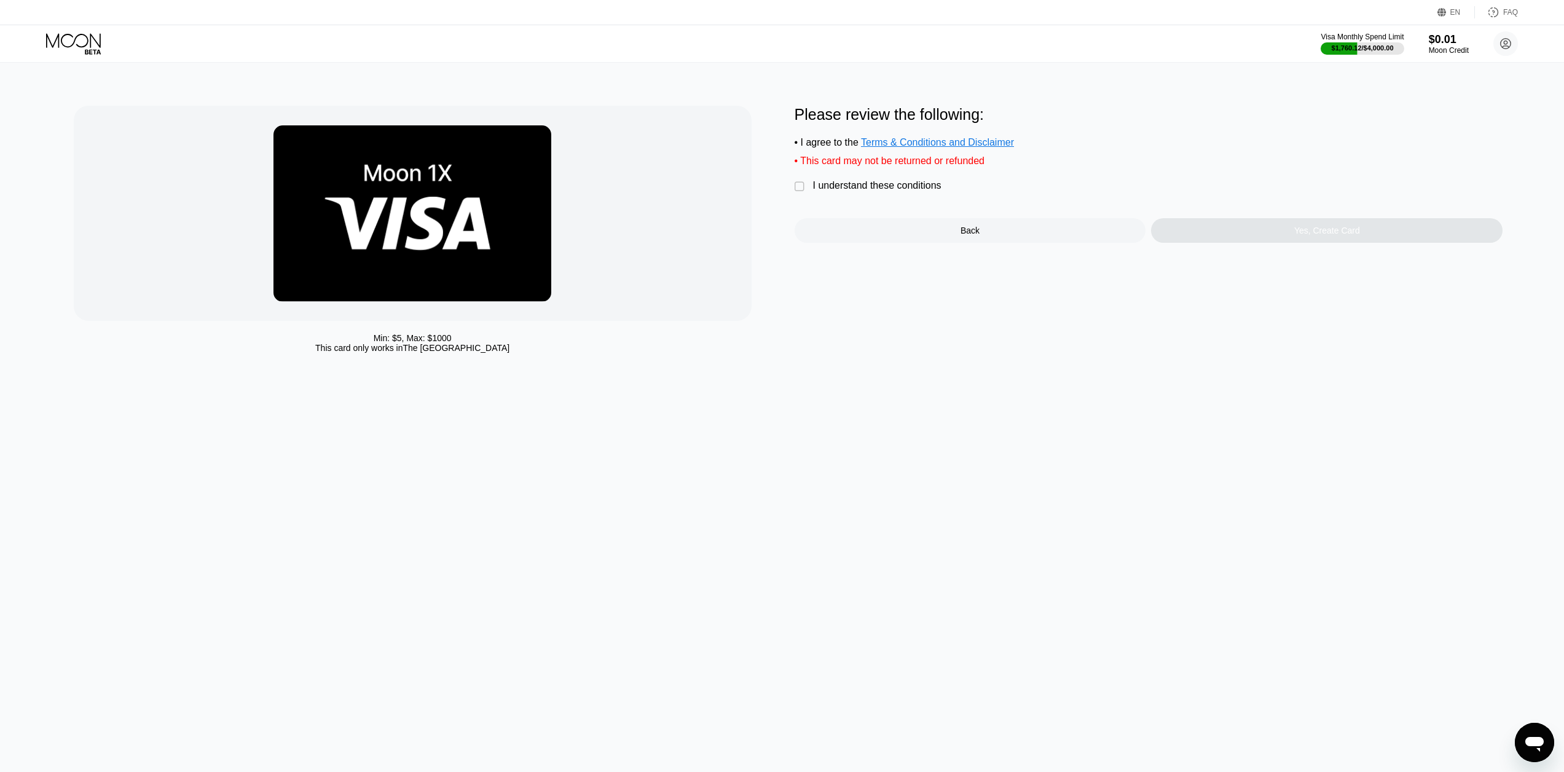
click at [859, 191] on div "I understand these conditions" at bounding box center [877, 185] width 128 height 11
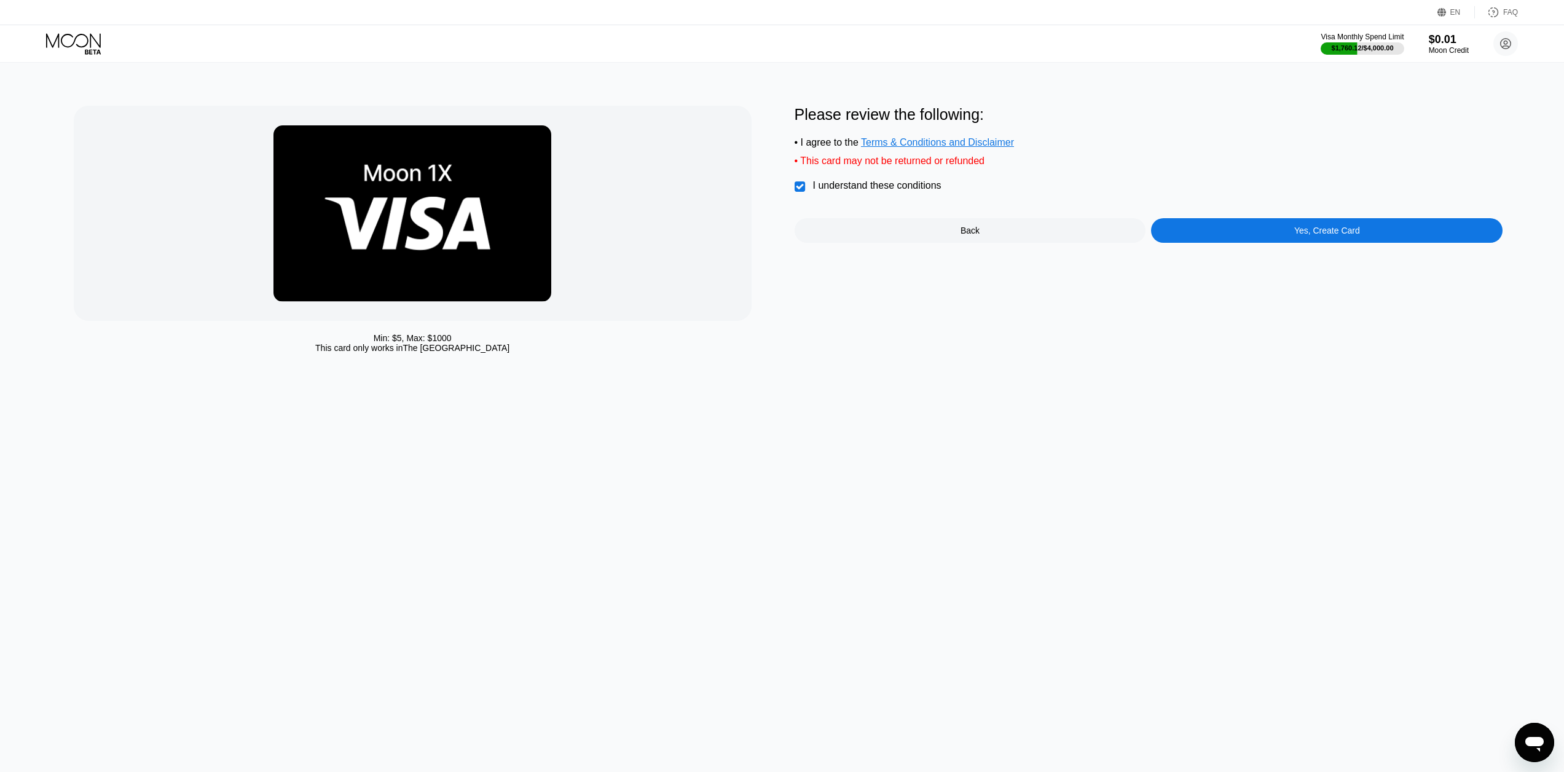
click at [1207, 237] on div "Yes, Create Card" at bounding box center [1327, 230] width 352 height 25
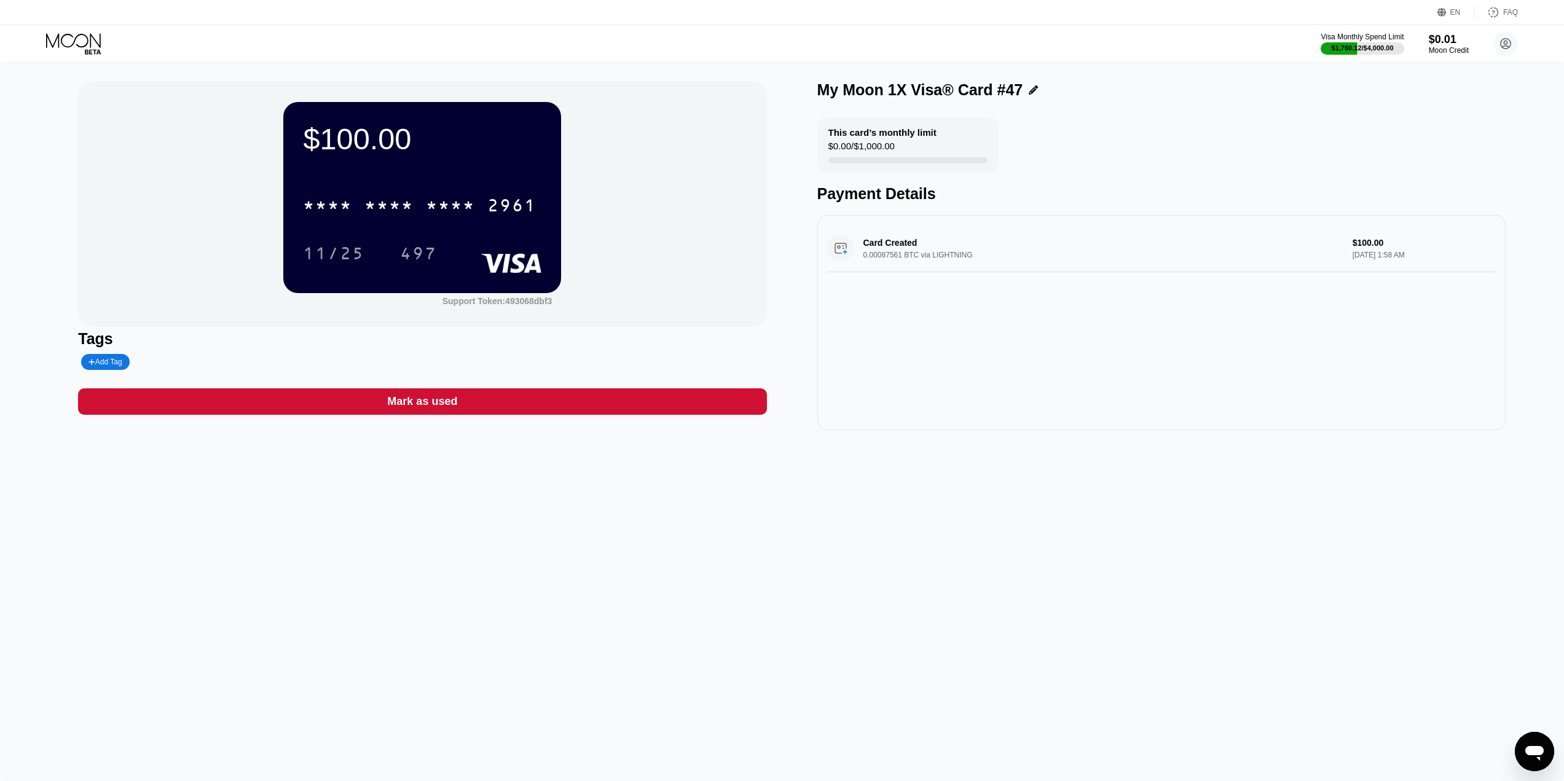
click at [427, 154] on div "$100.00" at bounding box center [422, 139] width 238 height 34
drag, startPoint x: 441, startPoint y: 179, endPoint x: 444, endPoint y: 185, distance: 6.6
click at [444, 185] on div "$100.00 * * * * * * * * * * * * 2961 11/25 497" at bounding box center [422, 197] width 278 height 191
click at [445, 190] on div "* * * * * * * * * * * * 2961" at bounding box center [422, 202] width 238 height 42
drag, startPoint x: 451, startPoint y: 192, endPoint x: 386, endPoint y: 213, distance: 68.6
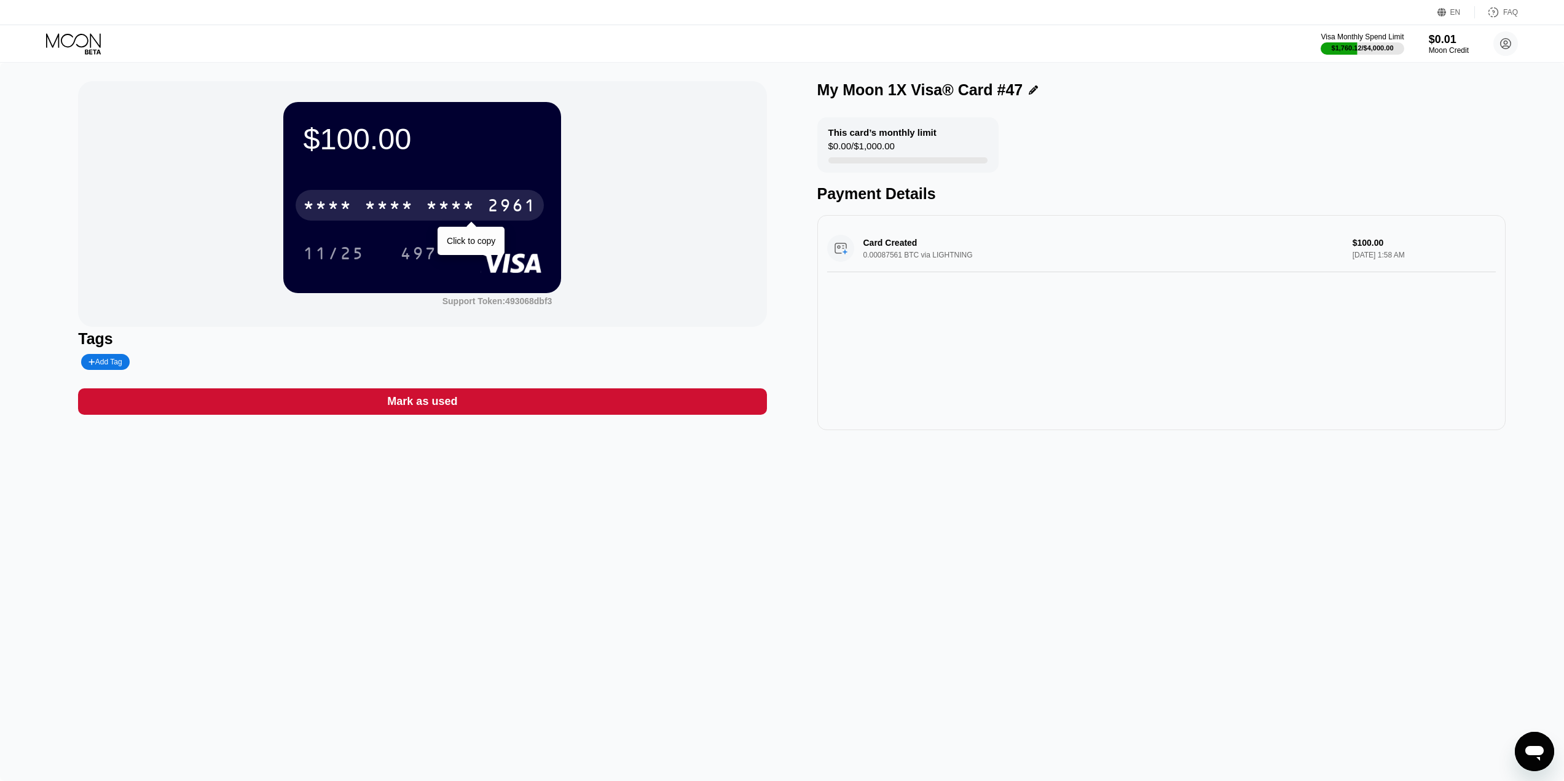
click at [452, 192] on div "* * * * * * * * * * * * 2961" at bounding box center [420, 205] width 248 height 31
click at [505, 210] on div "2961" at bounding box center [511, 207] width 49 height 20
